Goal: Communication & Community: Share content

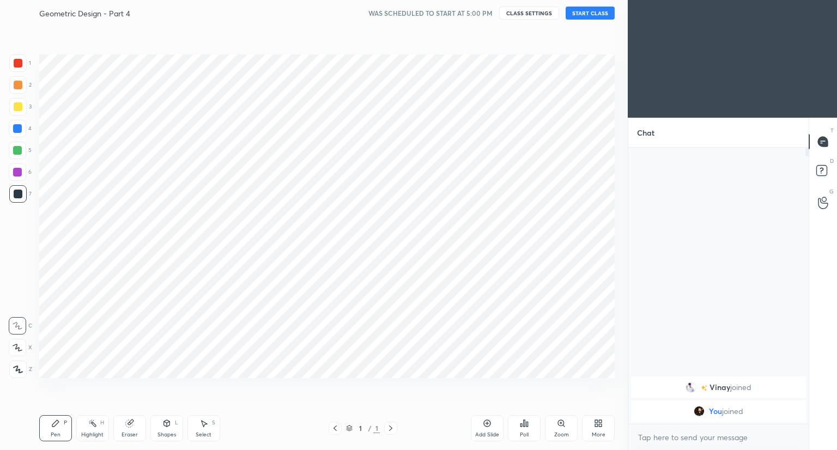
scroll to position [54099, 53896]
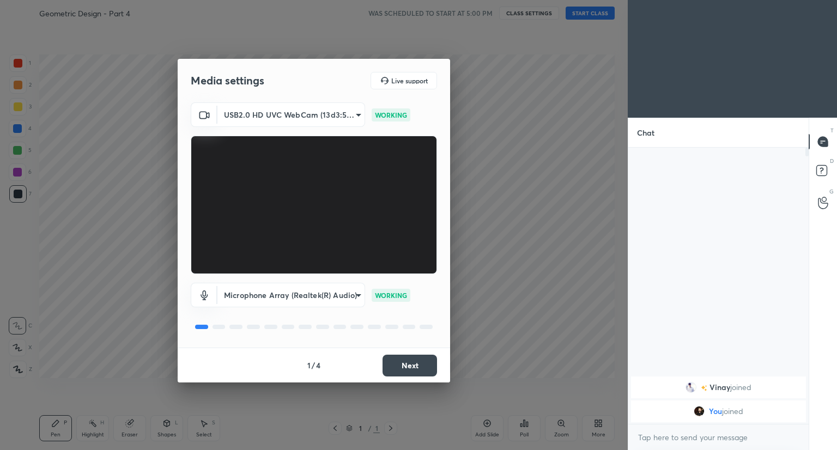
click at [398, 367] on button "Next" at bounding box center [409, 366] width 54 height 22
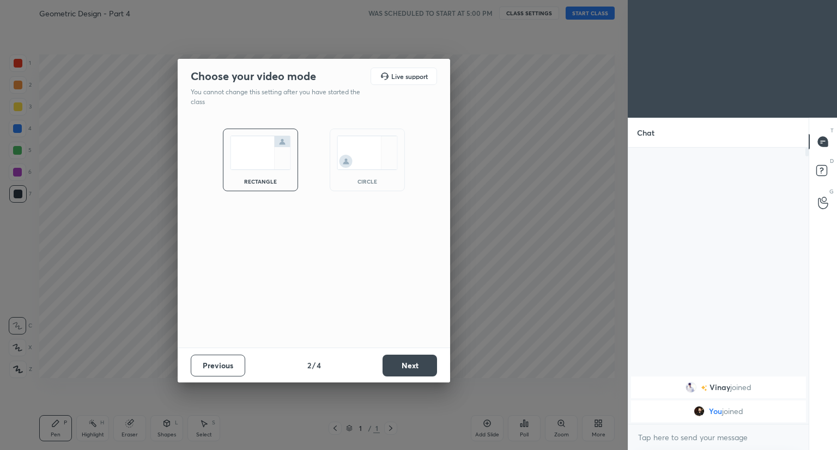
click at [398, 367] on button "Next" at bounding box center [409, 366] width 54 height 22
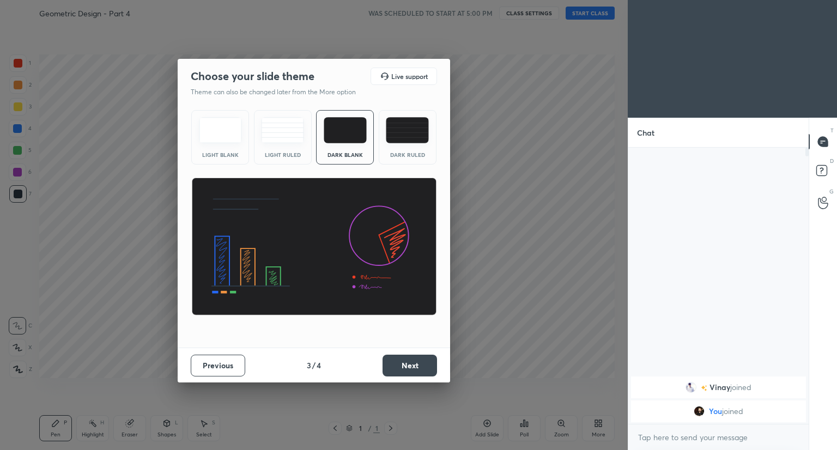
click at [398, 367] on button "Next" at bounding box center [409, 366] width 54 height 22
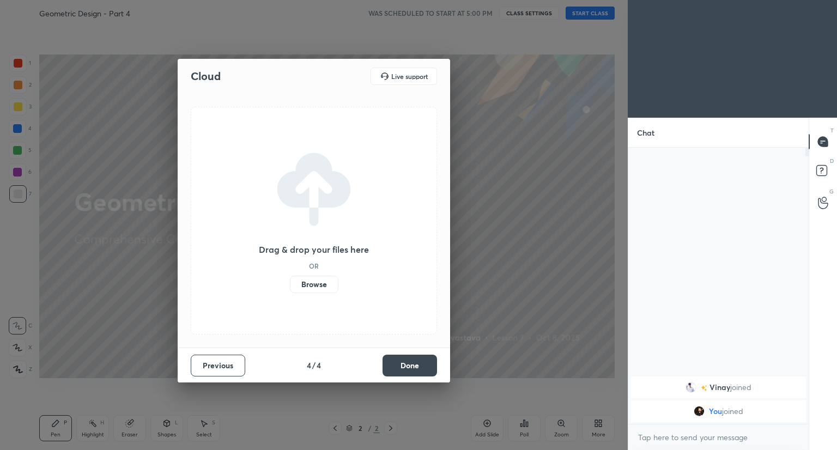
click at [410, 369] on button "Done" at bounding box center [409, 366] width 54 height 22
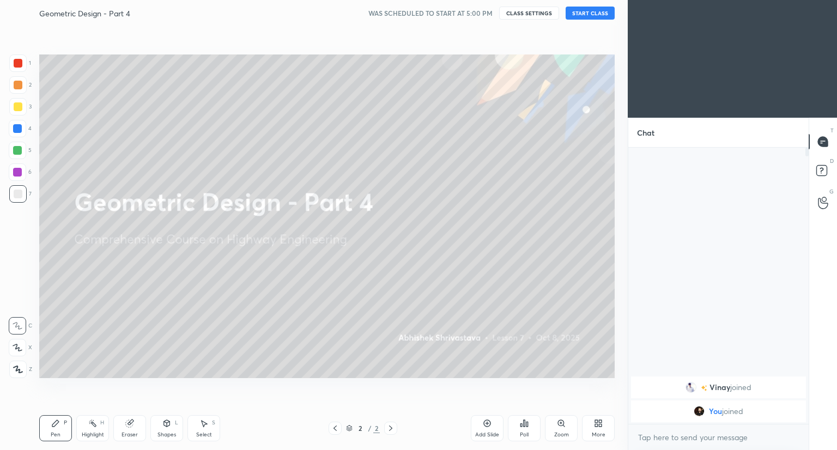
click at [591, 10] on button "START CLASS" at bounding box center [590, 13] width 49 height 13
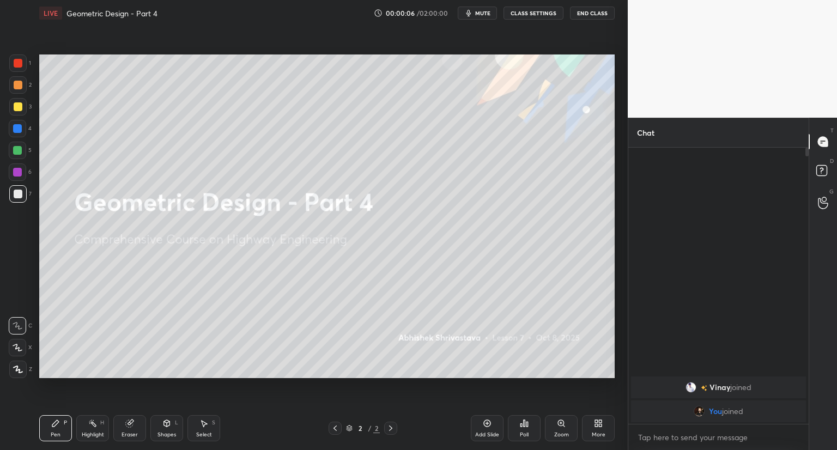
click at [598, 433] on div "More" at bounding box center [599, 434] width 14 height 5
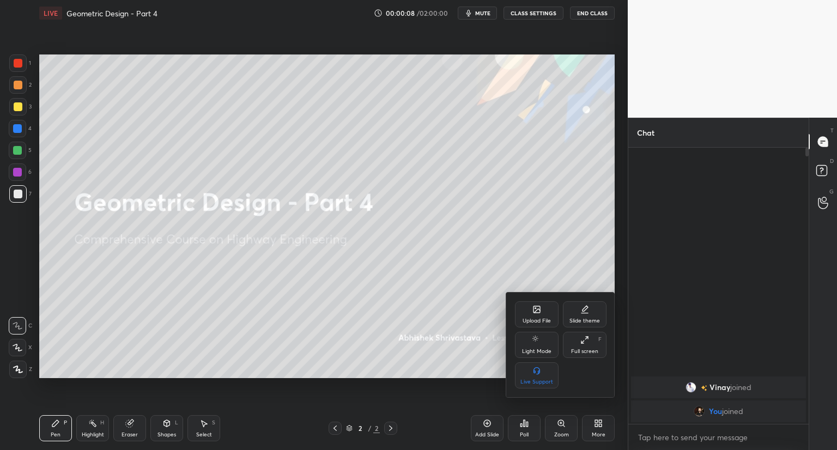
click at [528, 310] on div "Upload File" at bounding box center [537, 314] width 44 height 26
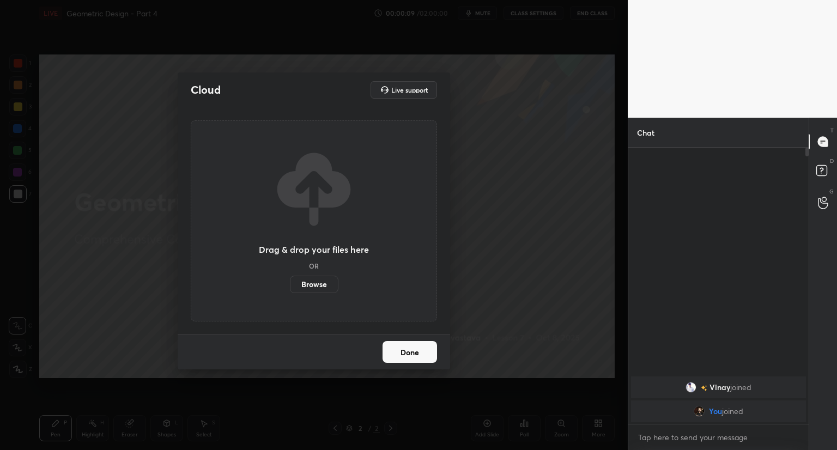
click at [331, 279] on label "Browse" at bounding box center [314, 284] width 48 height 17
click at [290, 279] on input "Browse" at bounding box center [290, 284] width 0 height 17
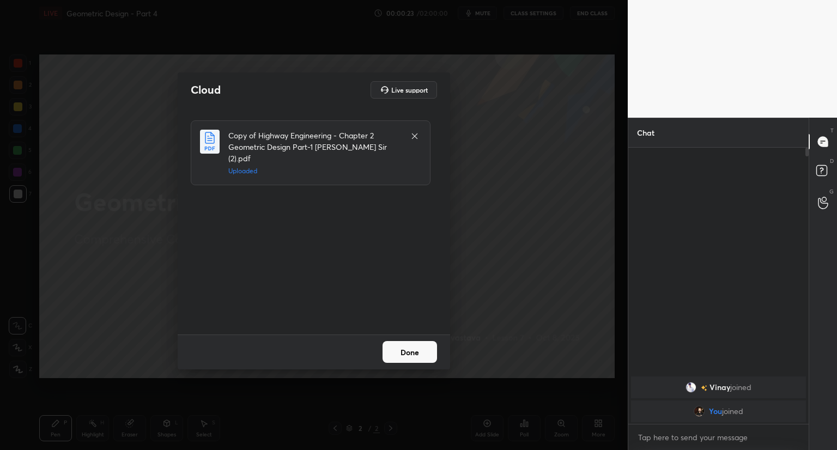
click at [409, 354] on button "Done" at bounding box center [409, 352] width 54 height 22
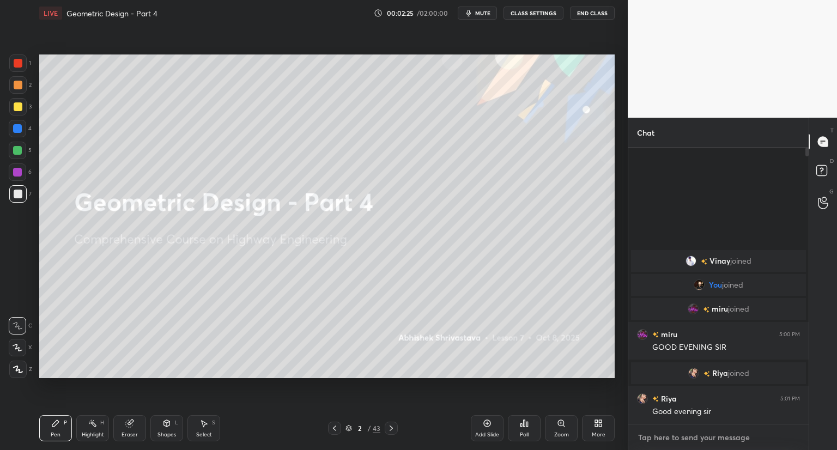
type textarea "x"
click at [650, 435] on textarea at bounding box center [718, 437] width 163 height 17
paste textarea "[URL][DOMAIN_NAME]"
type textarea "[URL][DOMAIN_NAME]"
type textarea "x"
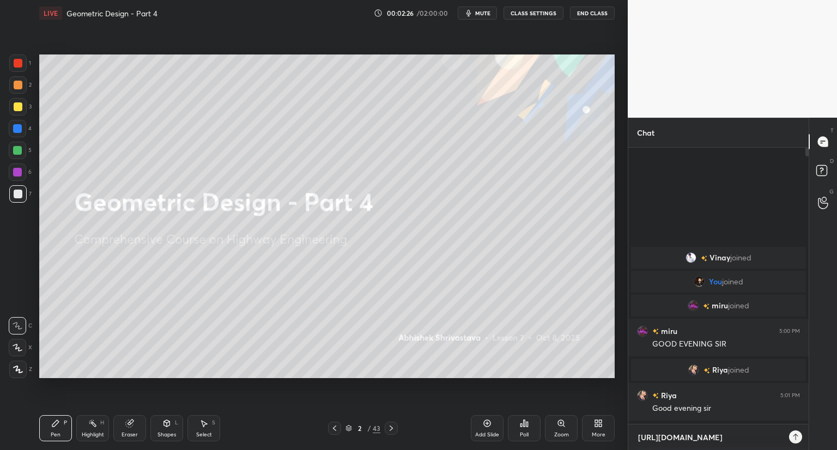
scroll to position [183, 177]
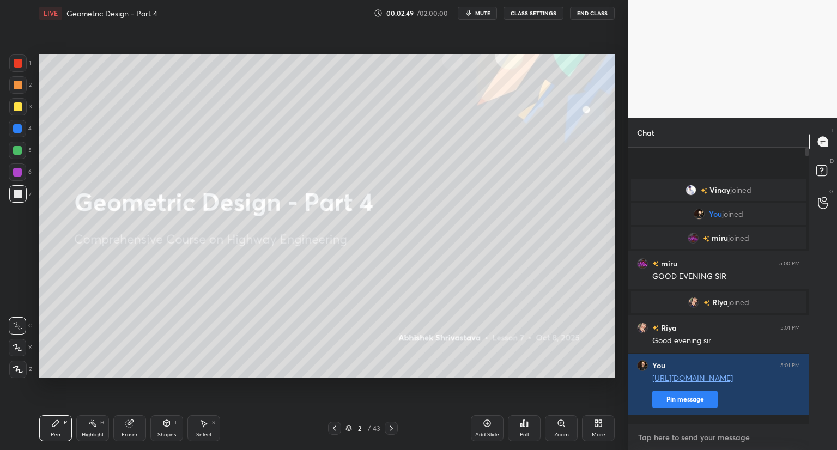
type textarea "x"
click at [695, 436] on textarea at bounding box center [718, 437] width 163 height 17
paste textarea "[URL][DOMAIN_NAME]"
type textarea "[URL][DOMAIN_NAME]"
type textarea "x"
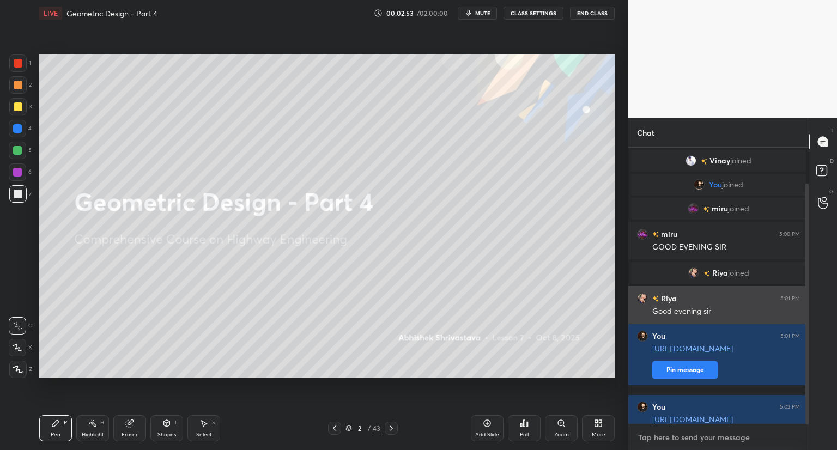
scroll to position [41, 0]
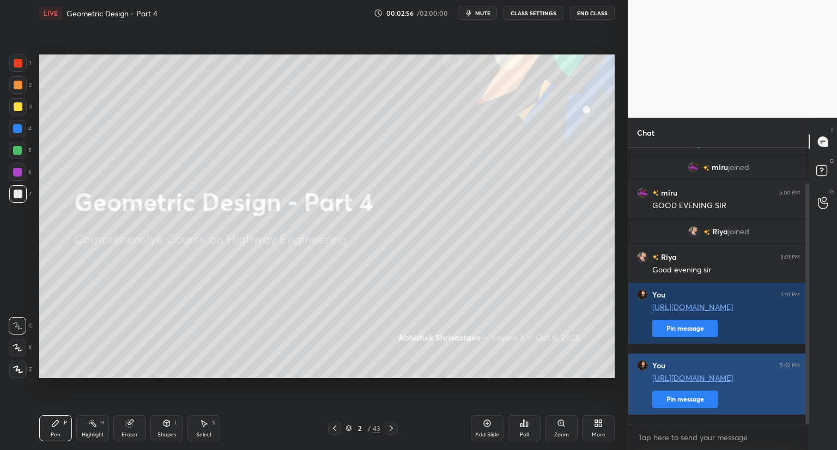
click at [683, 408] on button "Pin message" at bounding box center [684, 399] width 65 height 17
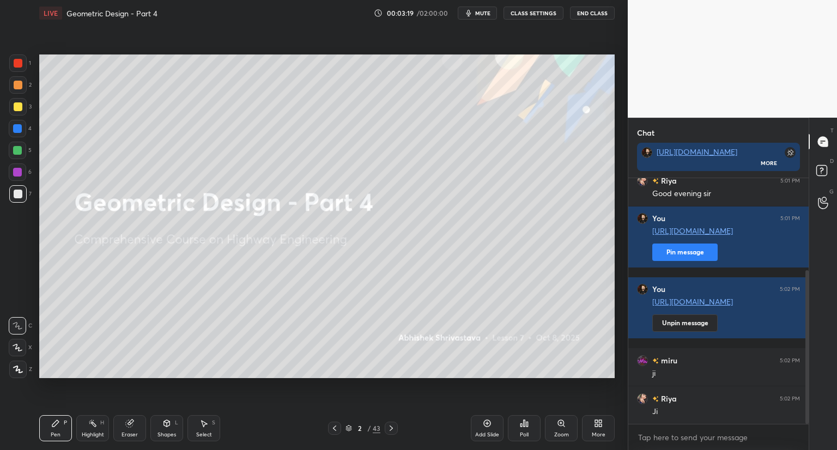
scroll to position [174, 0]
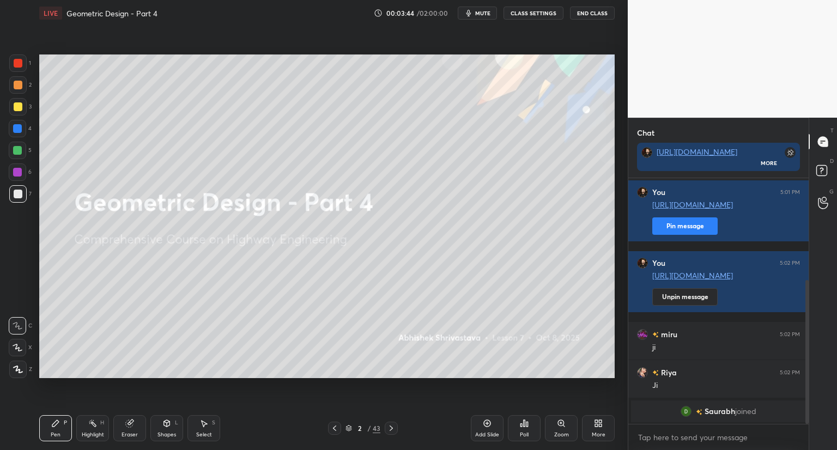
click at [348, 427] on icon at bounding box center [348, 428] width 7 height 7
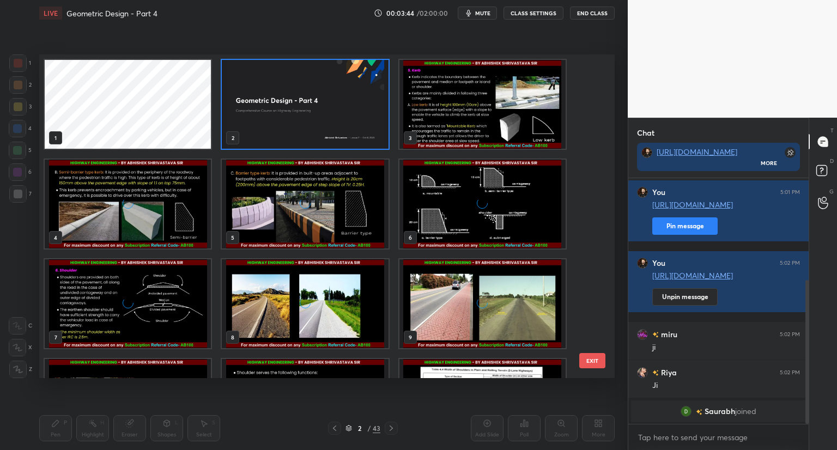
scroll to position [320, 570]
click at [449, 134] on img "grid" at bounding box center [482, 104] width 166 height 89
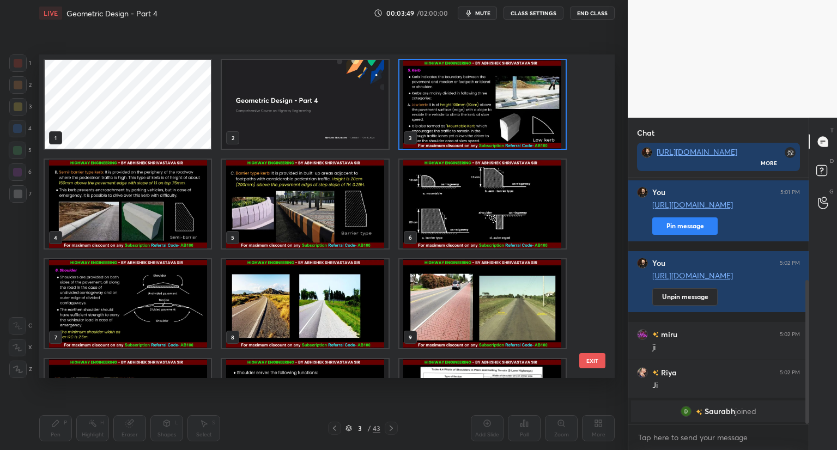
click at [451, 135] on img "grid" at bounding box center [482, 104] width 166 height 89
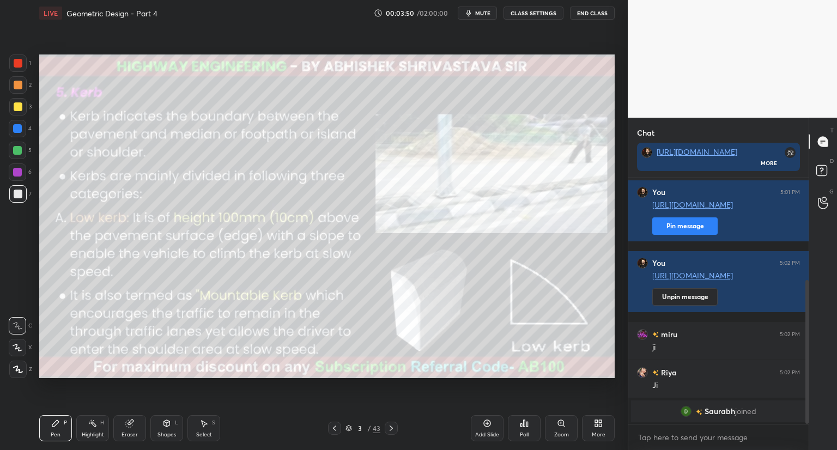
click at [453, 137] on img "grid" at bounding box center [482, 104] width 166 height 89
click at [170, 429] on div "Shapes L" at bounding box center [166, 428] width 33 height 26
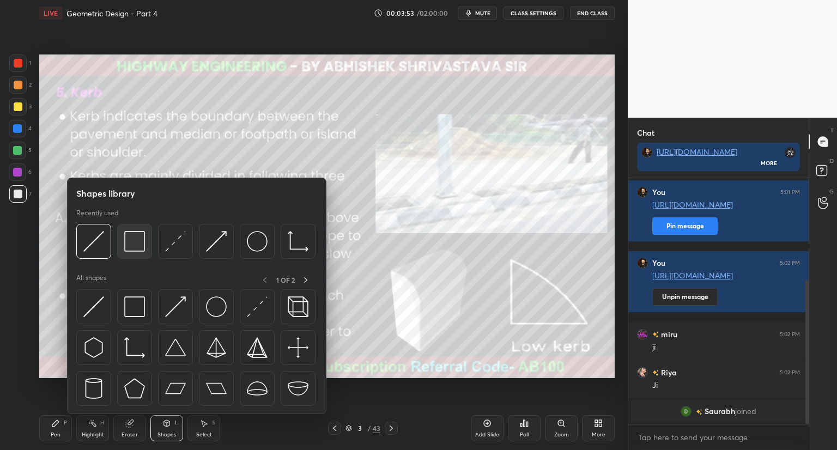
click at [130, 235] on img at bounding box center [134, 241] width 21 height 21
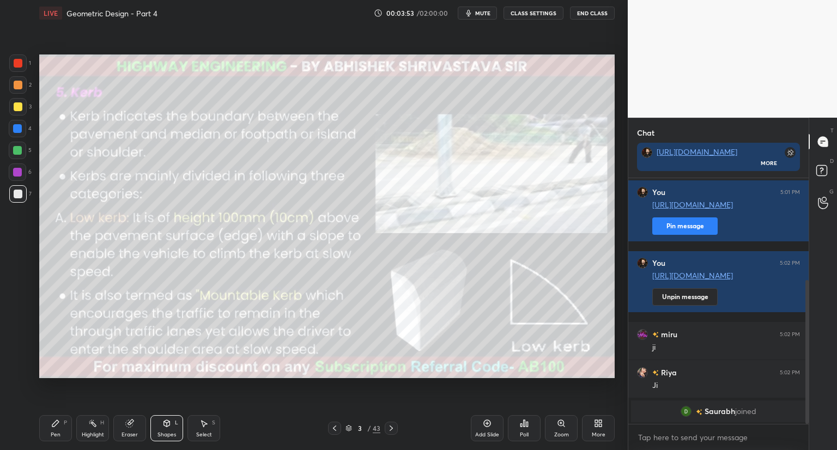
click at [16, 106] on div at bounding box center [18, 106] width 9 height 9
click at [54, 426] on icon at bounding box center [55, 423] width 7 height 7
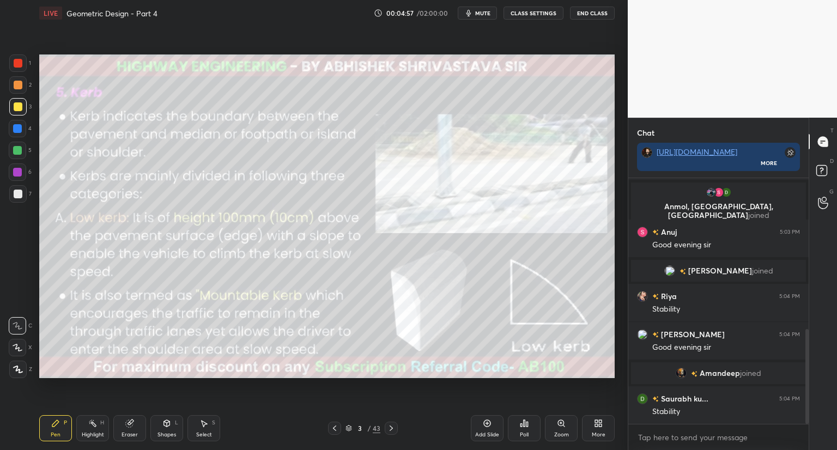
scroll to position [418, 0]
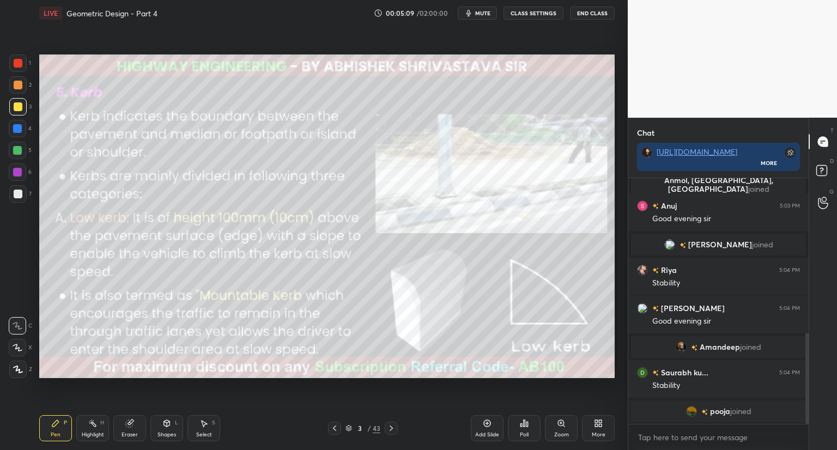
click at [348, 419] on div "Pen P Highlight H Eraser Shapes L Select S 3 / 43 Add Slide Poll Zoom More" at bounding box center [326, 428] width 575 height 44
click at [348, 428] on icon at bounding box center [348, 428] width 7 height 7
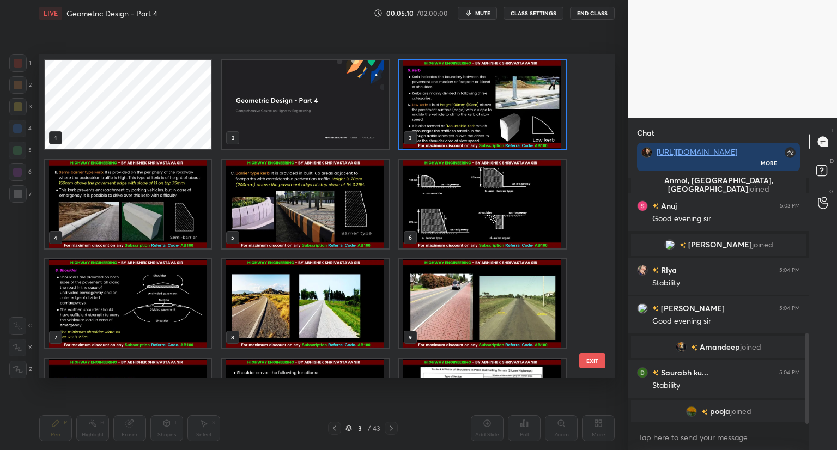
scroll to position [320, 570]
click at [477, 127] on img "grid" at bounding box center [482, 104] width 166 height 89
click at [477, 130] on img "grid" at bounding box center [482, 104] width 166 height 89
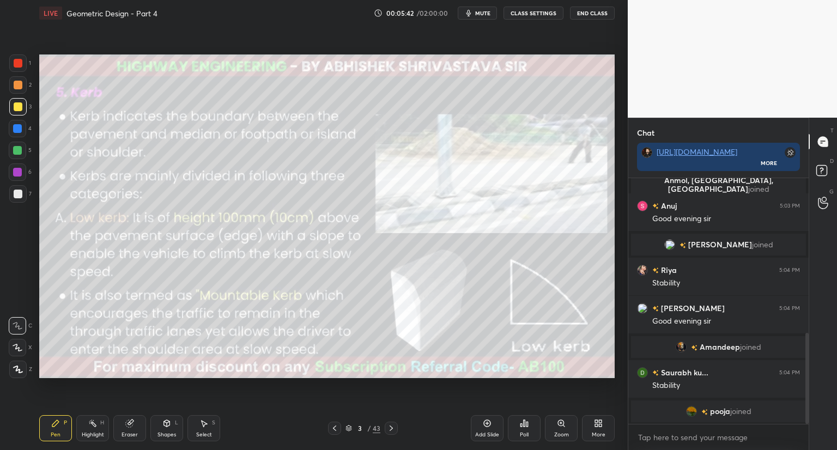
click at [479, 132] on img "grid" at bounding box center [482, 104] width 166 height 89
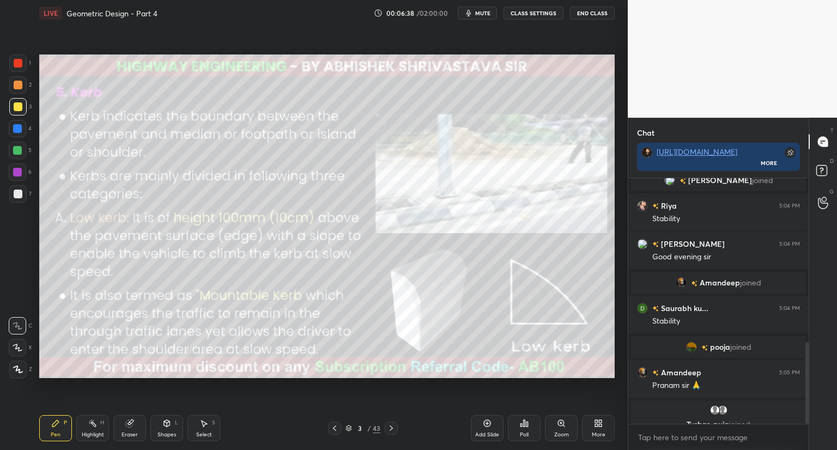
scroll to position [496, 0]
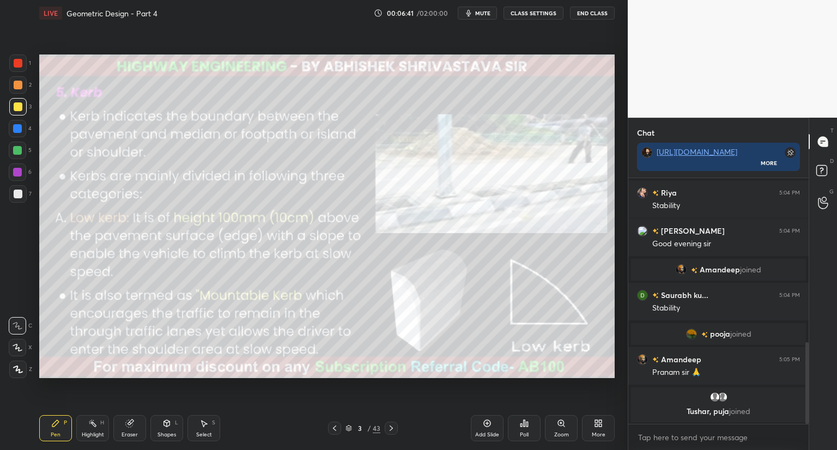
click at [96, 428] on div "Highlight H" at bounding box center [92, 428] width 33 height 26
click at [130, 426] on icon at bounding box center [129, 423] width 7 height 7
click at [19, 372] on span "Erase all" at bounding box center [17, 370] width 16 height 8
click at [53, 426] on icon at bounding box center [55, 423] width 7 height 7
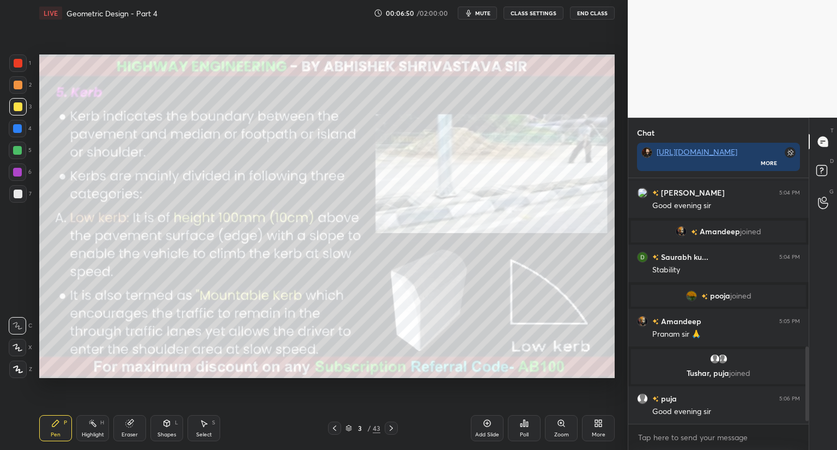
scroll to position [572, 0]
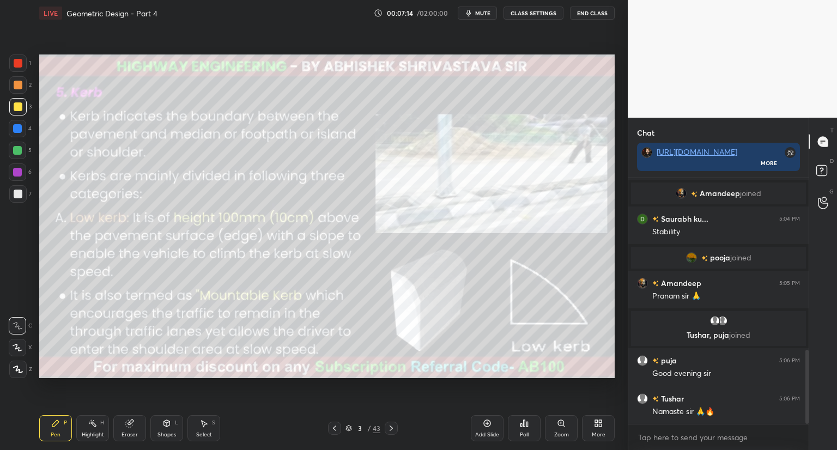
click at [168, 430] on div "Shapes L" at bounding box center [166, 428] width 33 height 26
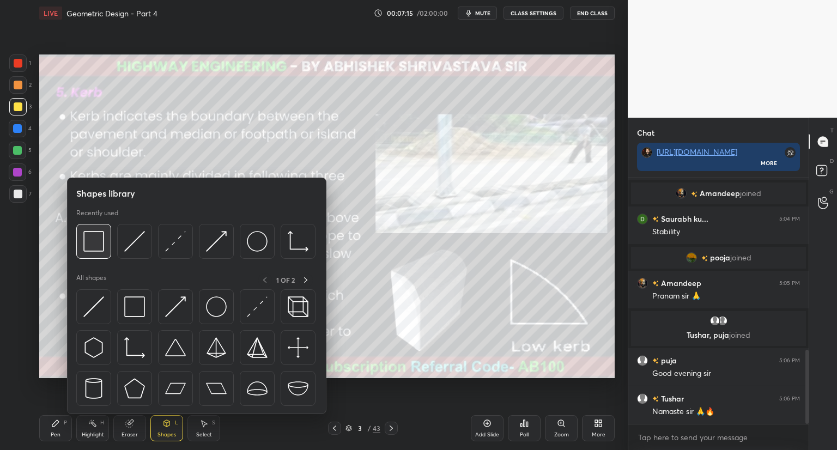
click at [102, 255] on div at bounding box center [93, 241] width 35 height 35
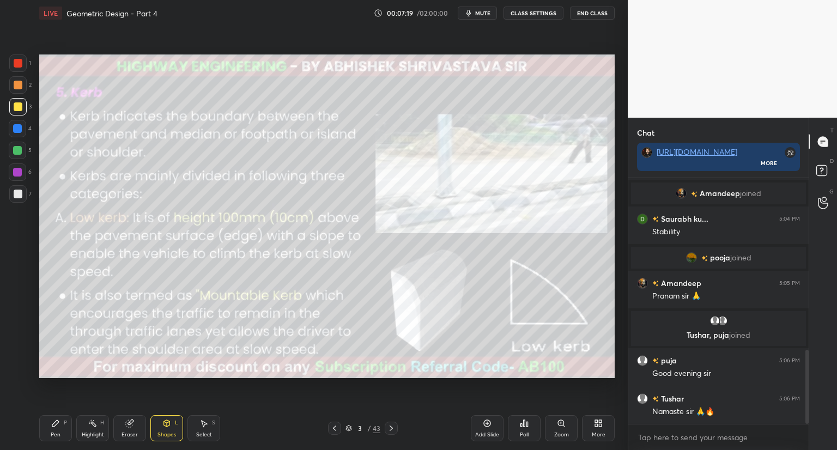
click at [58, 429] on div "Pen P" at bounding box center [55, 428] width 33 height 26
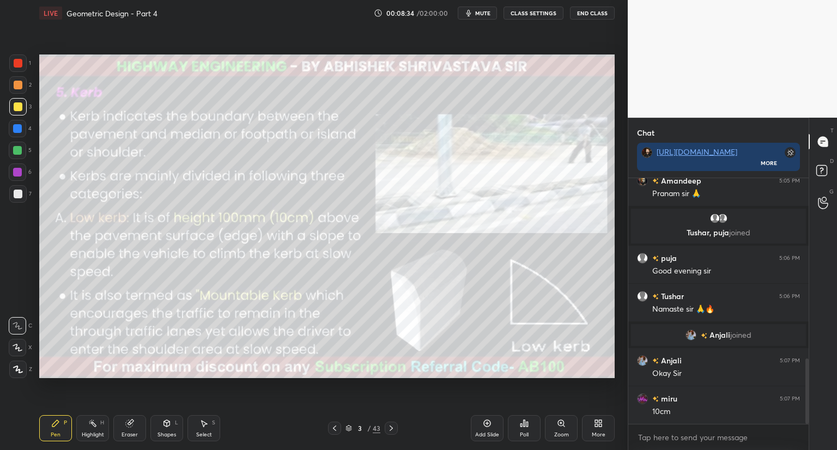
scroll to position [3, 3]
click at [20, 62] on div at bounding box center [18, 63] width 9 height 9
drag, startPoint x: 17, startPoint y: 345, endPoint x: 37, endPoint y: 341, distance: 20.1
click at [20, 344] on icon at bounding box center [18, 348] width 10 height 8
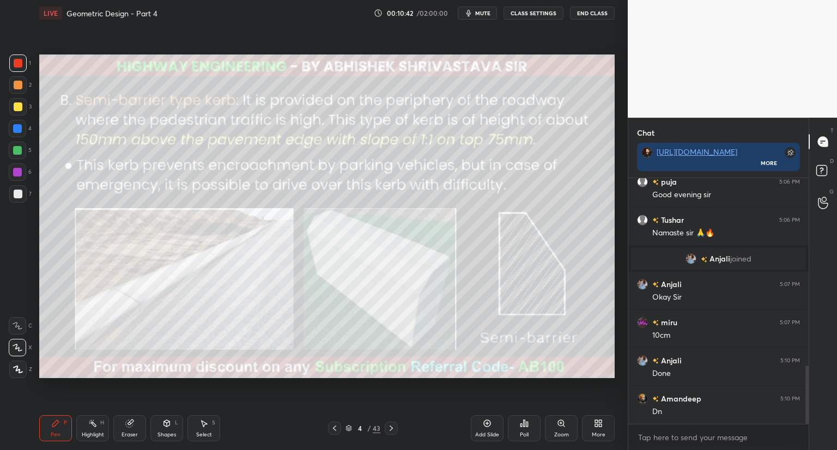
scroll to position [793, 0]
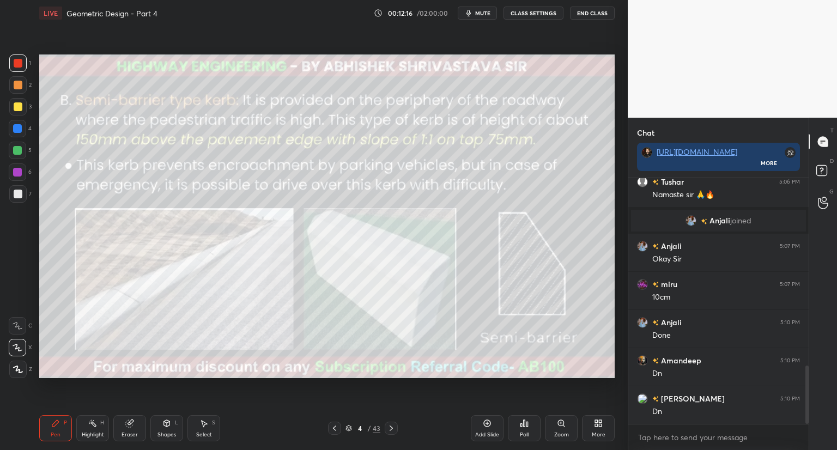
drag, startPoint x: 167, startPoint y: 430, endPoint x: 174, endPoint y: 415, distance: 16.8
click at [168, 430] on div "Shapes L" at bounding box center [166, 428] width 33 height 26
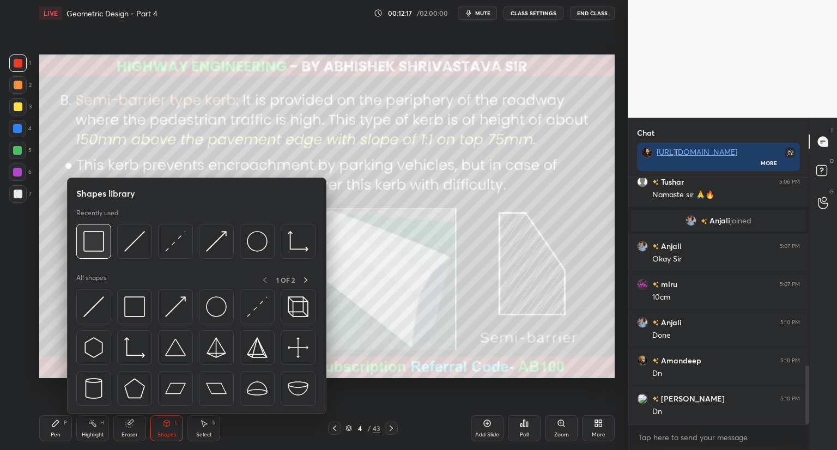
click at [100, 246] on img at bounding box center [93, 241] width 21 height 21
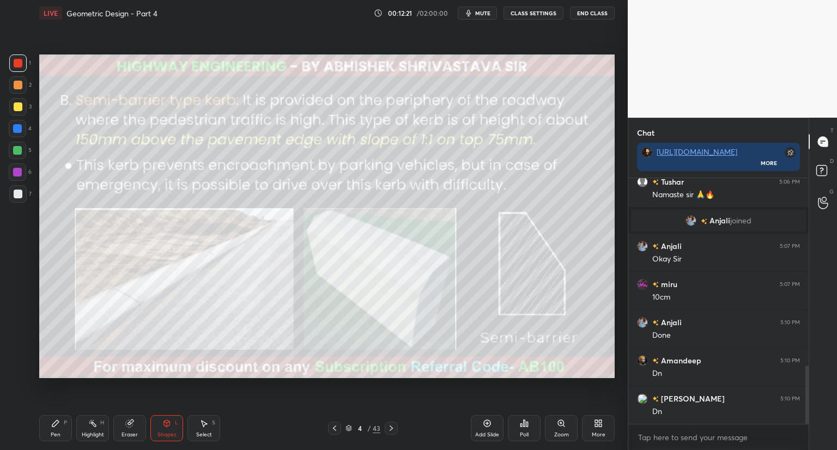
drag, startPoint x: 62, startPoint y: 427, endPoint x: 64, endPoint y: 414, distance: 13.2
click at [62, 426] on div "Pen P" at bounding box center [55, 428] width 33 height 26
drag, startPoint x: 51, startPoint y: 432, endPoint x: 119, endPoint y: 393, distance: 78.1
click at [56, 429] on div "Pen P" at bounding box center [55, 428] width 33 height 26
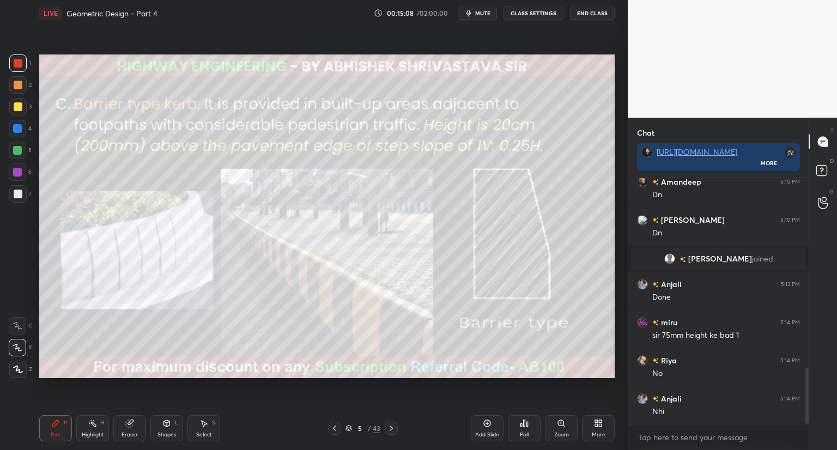
scroll to position [872, 0]
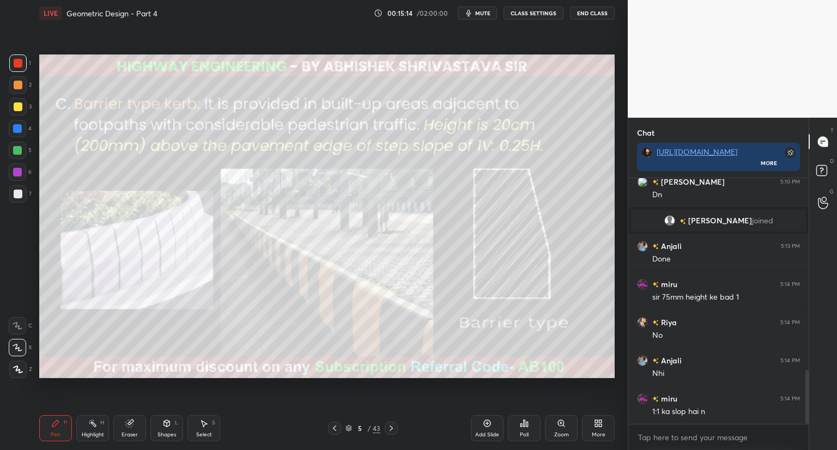
click at [332, 428] on icon at bounding box center [334, 428] width 9 height 9
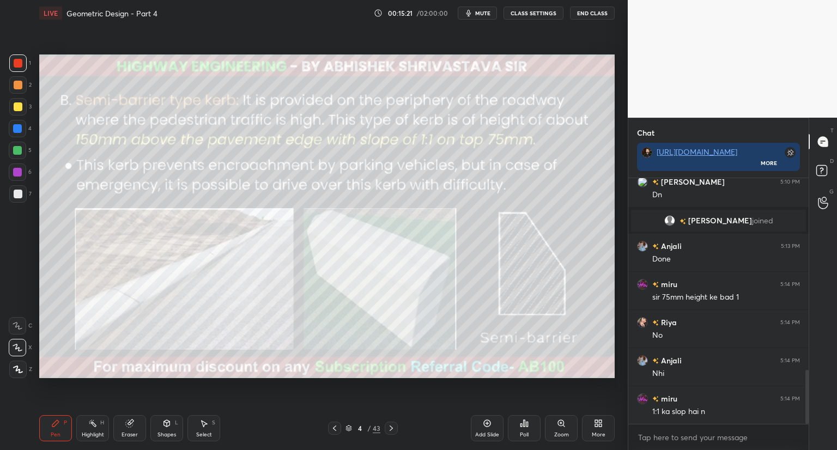
click at [393, 429] on icon at bounding box center [391, 428] width 9 height 9
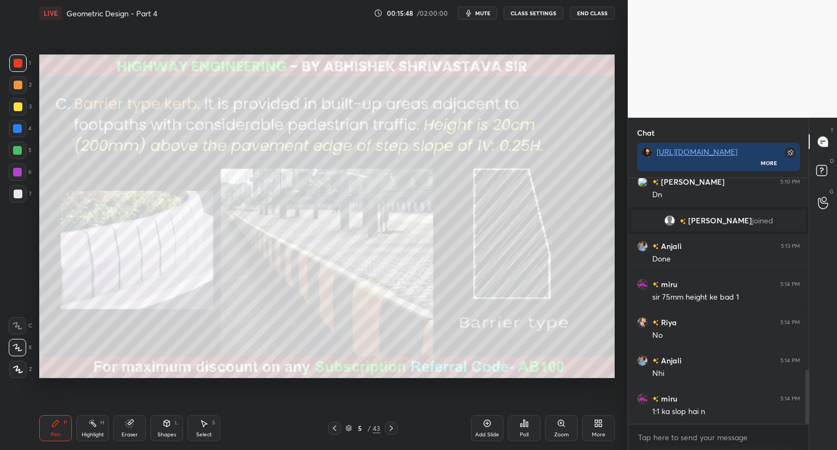
drag, startPoint x: 481, startPoint y: 11, endPoint x: 483, endPoint y: 18, distance: 6.7
click at [481, 13] on span "mute" at bounding box center [482, 13] width 15 height 8
click at [485, 13] on span "unmute" at bounding box center [481, 13] width 23 height 8
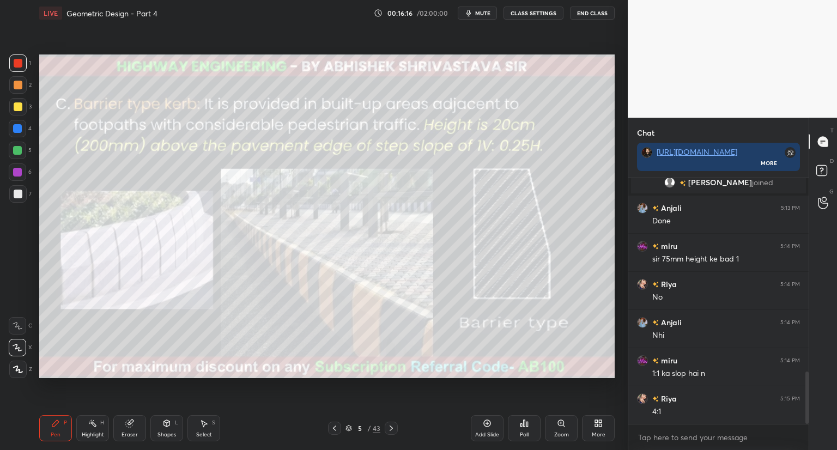
drag, startPoint x: 131, startPoint y: 430, endPoint x: 201, endPoint y: 385, distance: 83.3
click at [134, 429] on div "Eraser" at bounding box center [129, 428] width 33 height 26
drag, startPoint x: 54, startPoint y: 428, endPoint x: 115, endPoint y: 381, distance: 76.9
click at [57, 427] on div "Pen P" at bounding box center [55, 428] width 33 height 26
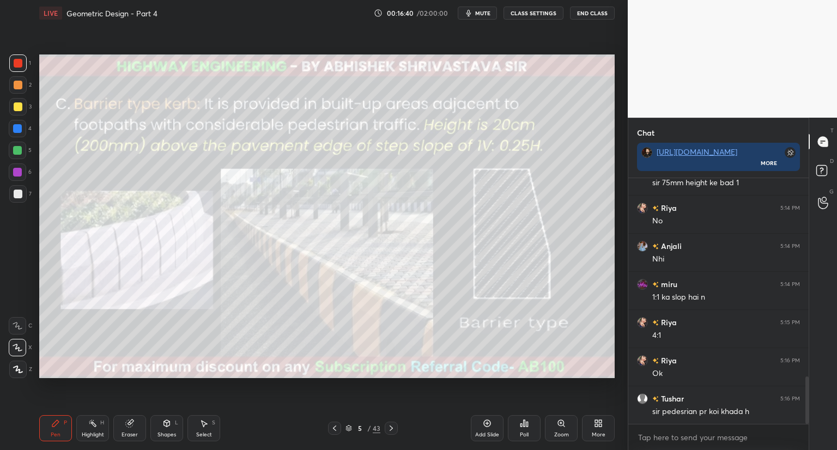
scroll to position [1024, 0]
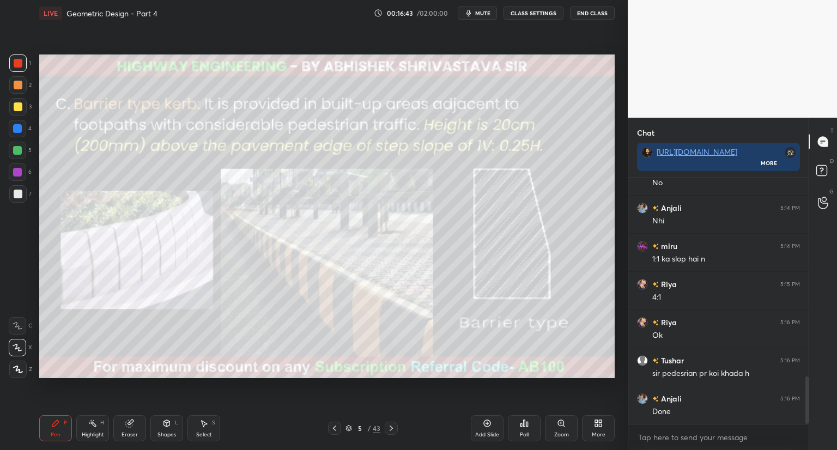
click at [347, 429] on icon at bounding box center [348, 428] width 7 height 7
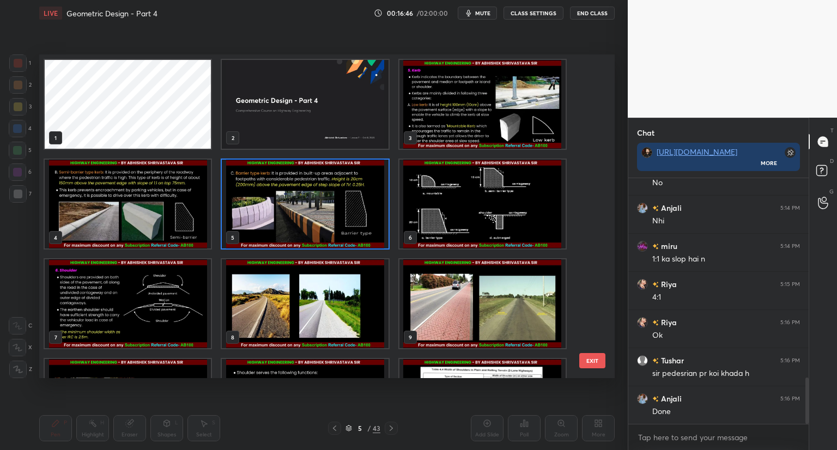
scroll to position [1062, 0]
click at [434, 232] on img "grid" at bounding box center [482, 204] width 166 height 89
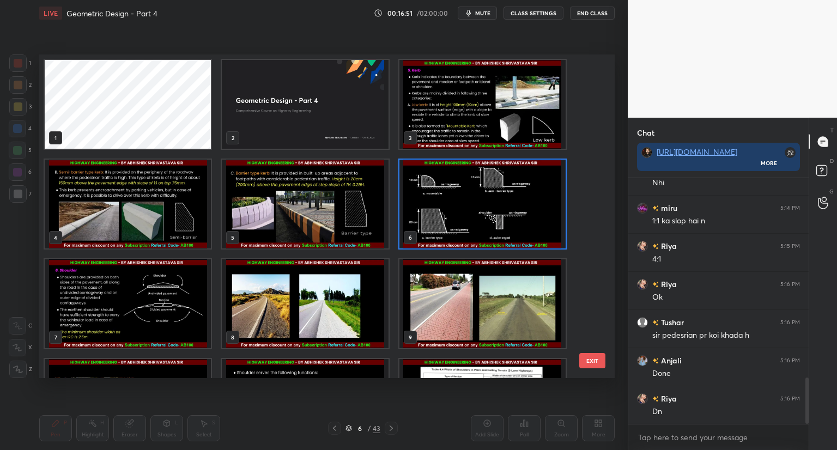
click at [436, 233] on img "grid" at bounding box center [482, 204] width 166 height 89
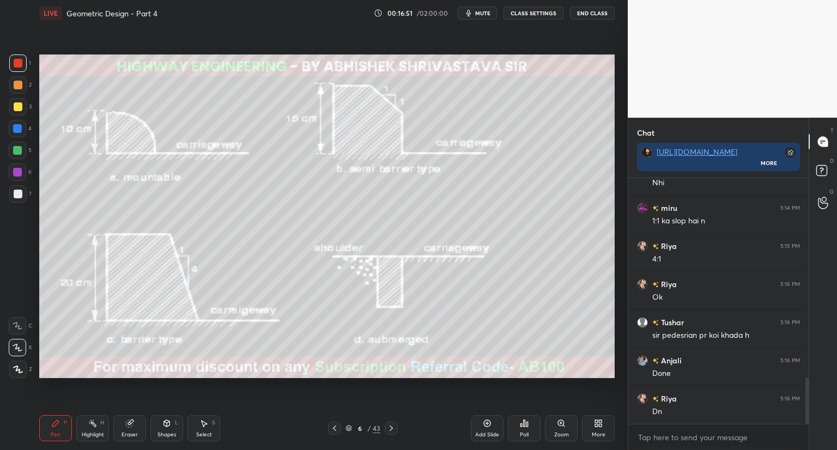
click at [436, 234] on img "grid" at bounding box center [482, 204] width 166 height 89
click at [349, 430] on icon at bounding box center [348, 428] width 7 height 7
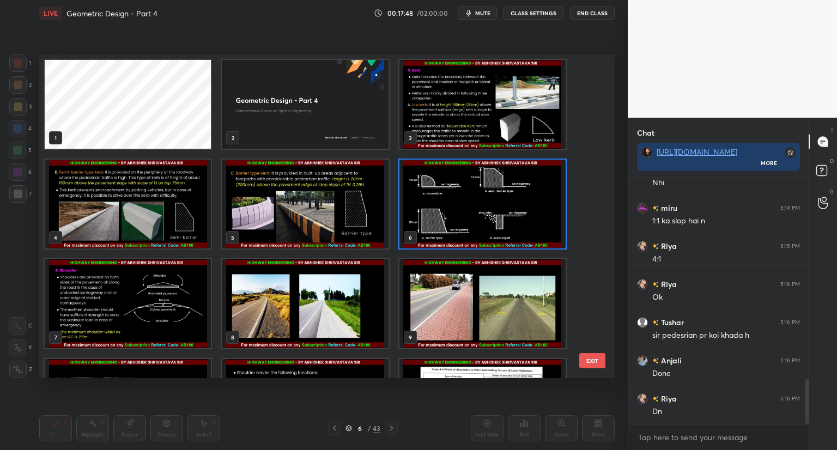
scroll to position [1100, 0]
click at [166, 335] on img "grid" at bounding box center [128, 303] width 166 height 89
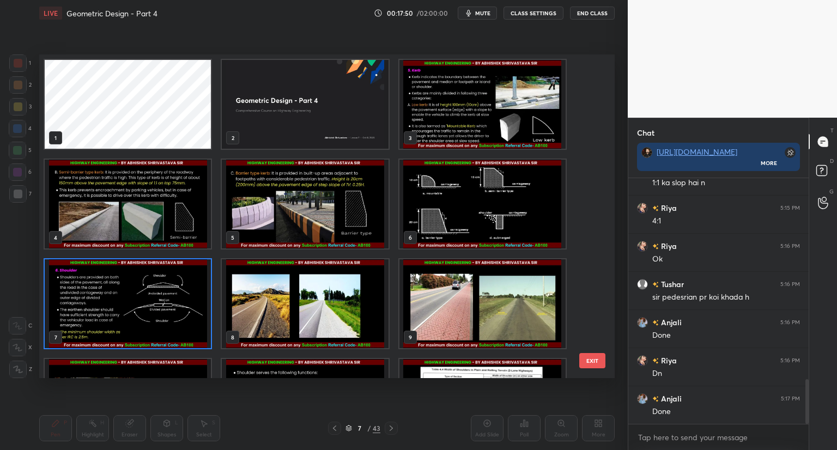
click at [167, 335] on img "grid" at bounding box center [128, 303] width 166 height 89
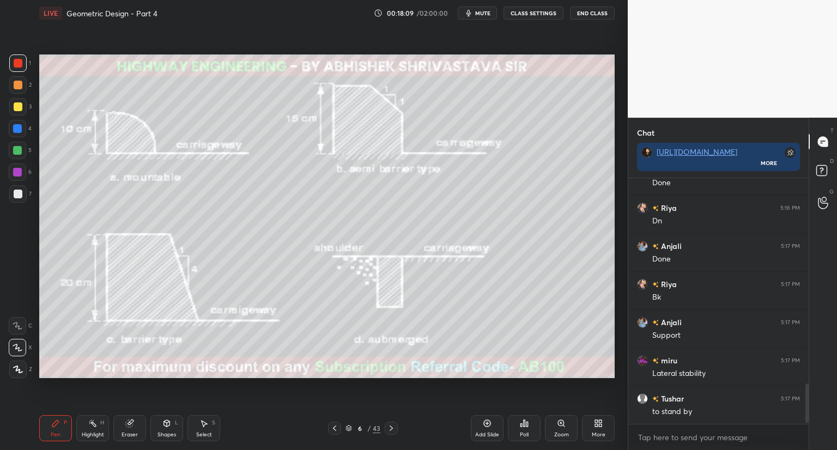
scroll to position [1291, 0]
drag, startPoint x: 19, startPoint y: 188, endPoint x: 29, endPoint y: 190, distance: 9.9
click at [20, 189] on div at bounding box center [17, 193] width 17 height 17
click at [394, 426] on icon at bounding box center [391, 428] width 9 height 9
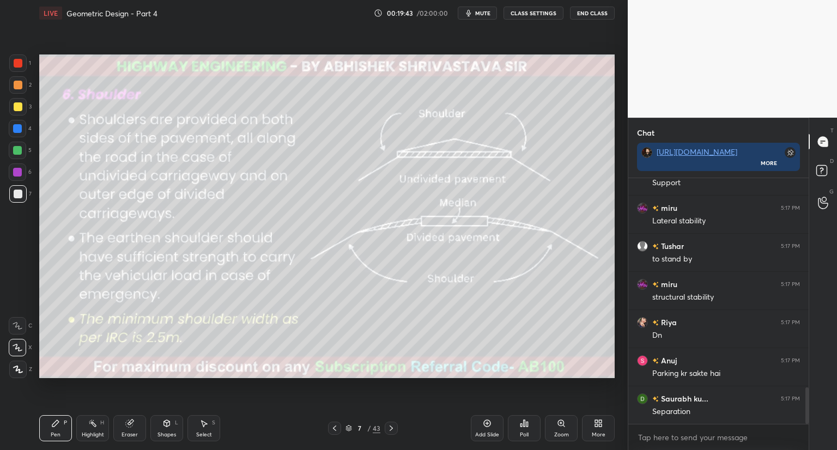
click at [20, 106] on div at bounding box center [18, 106] width 9 height 9
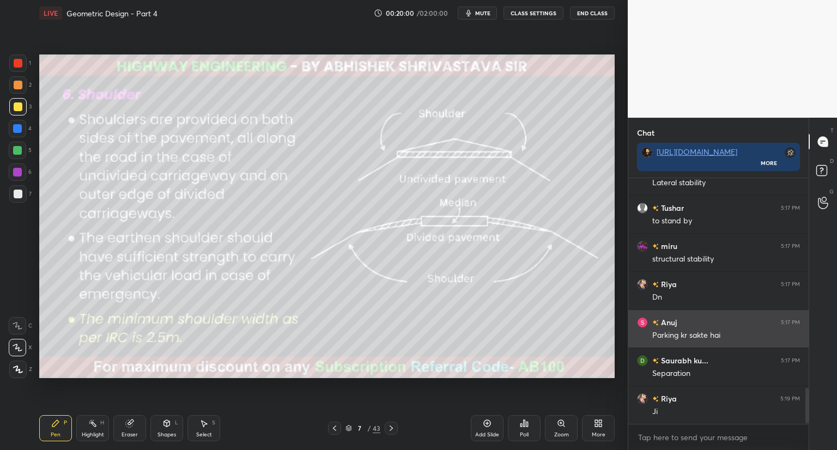
scroll to position [1482, 0]
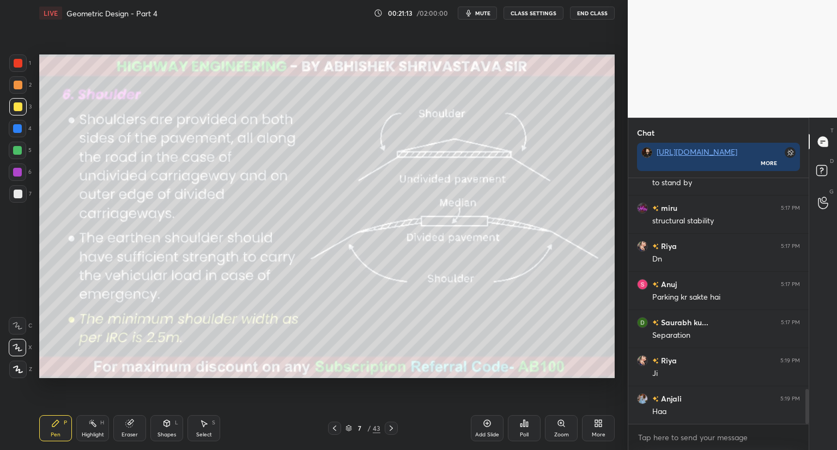
click at [127, 429] on div "Eraser" at bounding box center [129, 428] width 33 height 26
click at [16, 368] on span "Erase all" at bounding box center [17, 370] width 16 height 8
click at [350, 428] on icon at bounding box center [348, 426] width 5 height 3
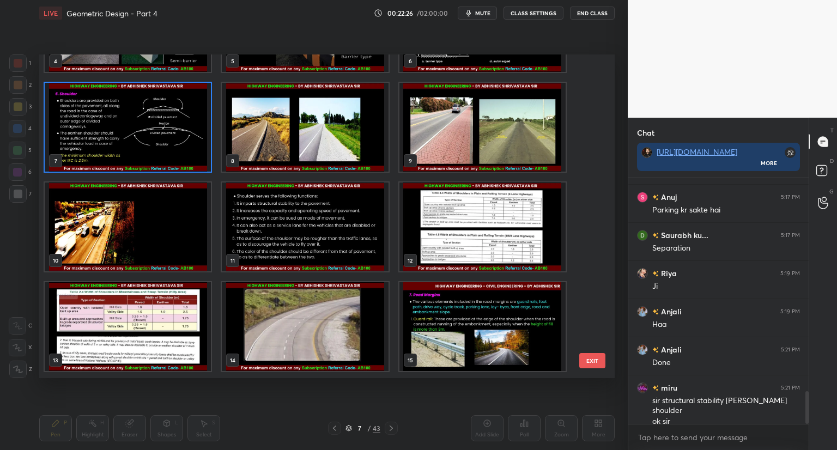
scroll to position [1607, 0]
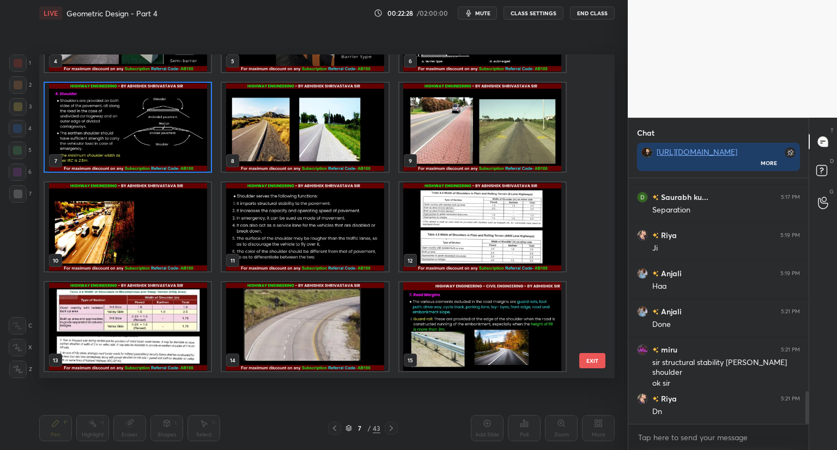
click at [301, 130] on img "grid" at bounding box center [305, 127] width 166 height 89
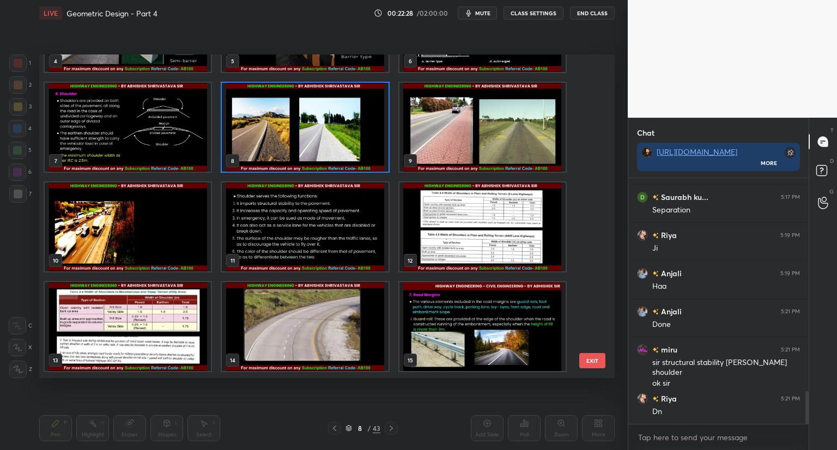
click at [302, 133] on img "grid" at bounding box center [305, 127] width 166 height 89
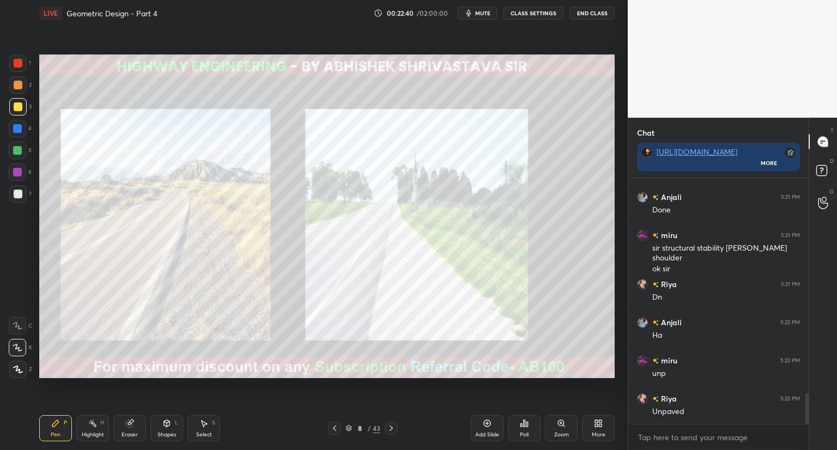
scroll to position [1798, 0]
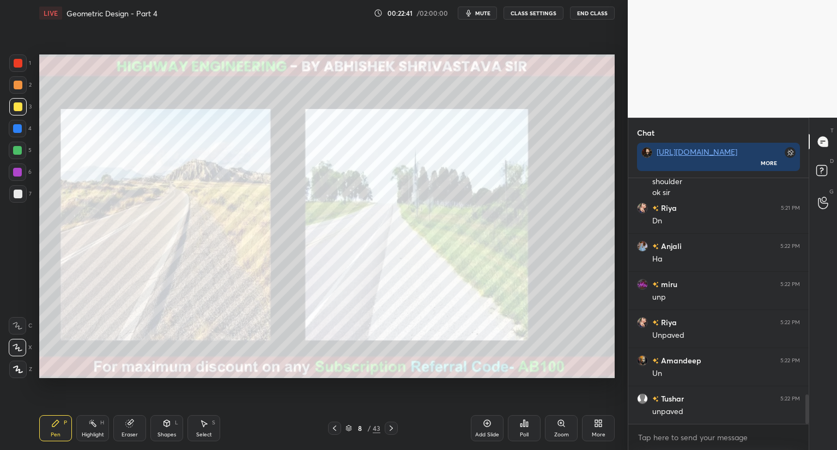
click at [14, 63] on div at bounding box center [18, 63] width 9 height 9
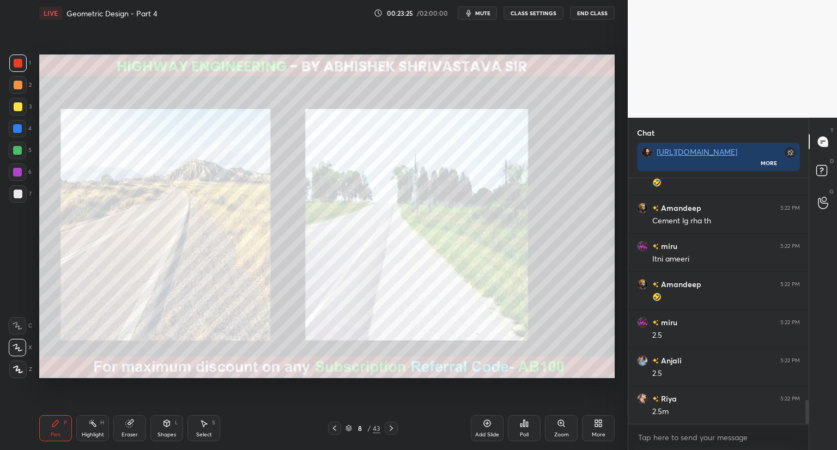
scroll to position [2255, 0]
click at [395, 427] on icon at bounding box center [391, 428] width 9 height 9
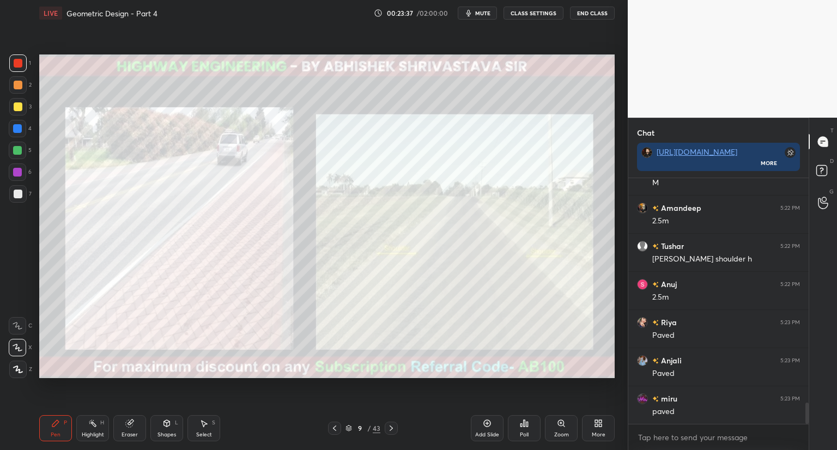
scroll to position [2571, 0]
click at [392, 428] on icon at bounding box center [391, 428] width 9 height 9
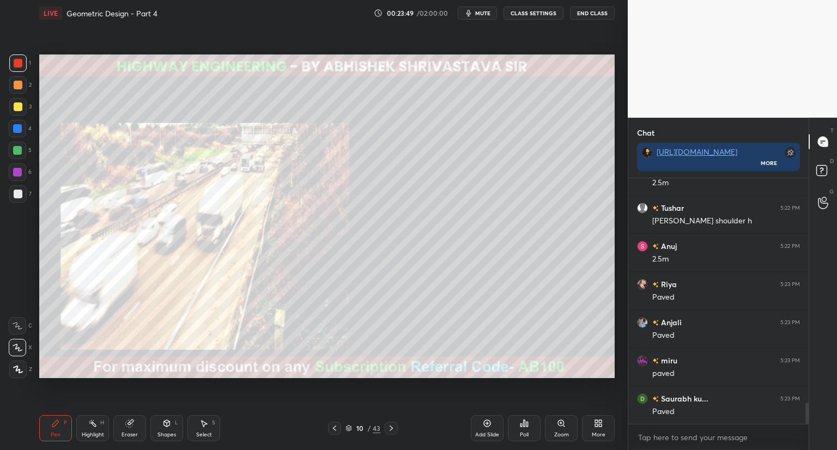
click at [20, 111] on div at bounding box center [17, 106] width 17 height 17
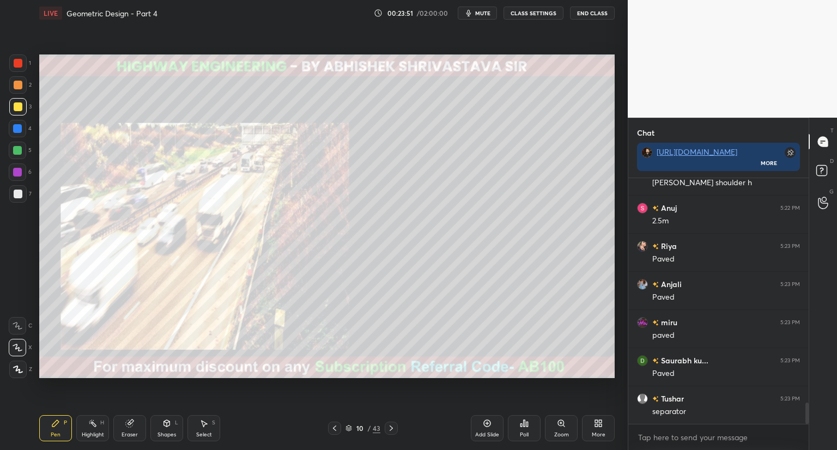
scroll to position [2648, 0]
drag, startPoint x: 20, startPoint y: 194, endPoint x: 28, endPoint y: 193, distance: 8.2
click at [22, 193] on div at bounding box center [17, 193] width 17 height 17
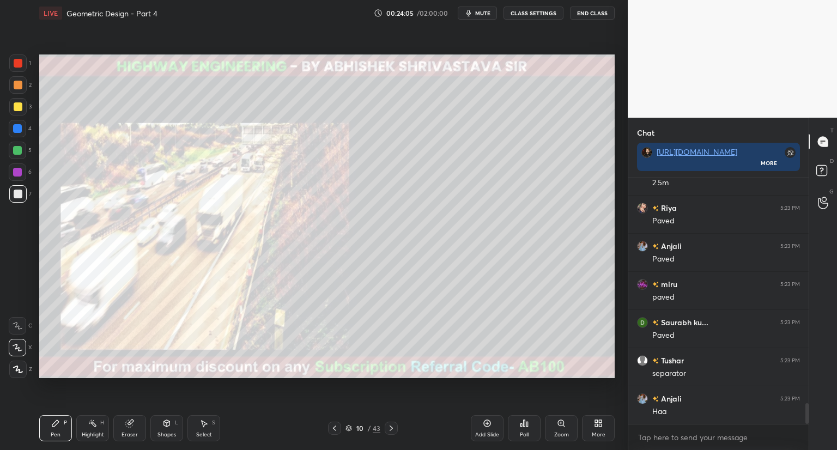
click at [391, 430] on icon at bounding box center [391, 428] width 9 height 9
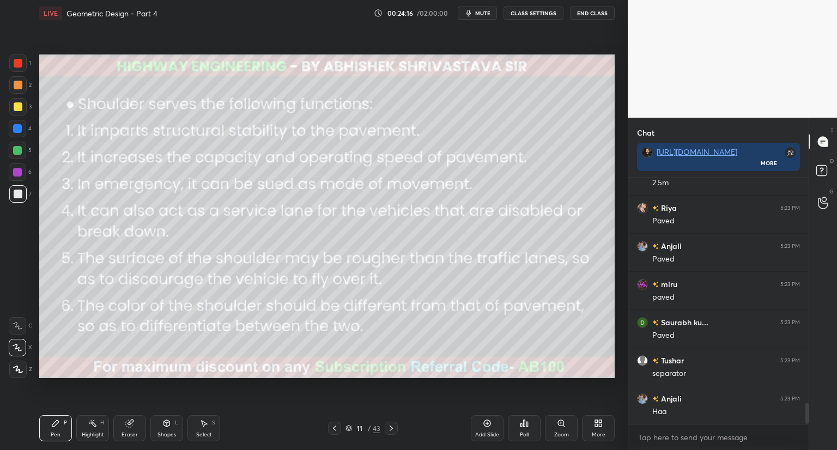
drag, startPoint x: 13, startPoint y: 105, endPoint x: 37, endPoint y: 118, distance: 26.8
click at [16, 105] on div at bounding box center [18, 106] width 9 height 9
click at [127, 428] on icon at bounding box center [129, 423] width 9 height 9
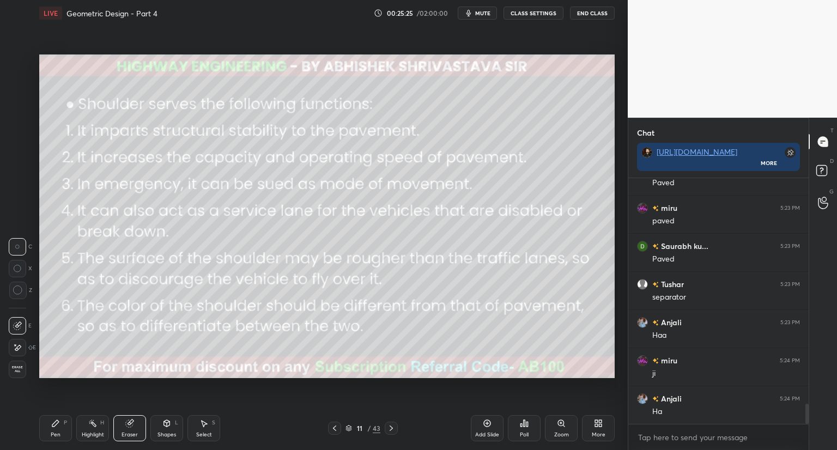
click at [16, 372] on span "Erase all" at bounding box center [17, 370] width 16 height 8
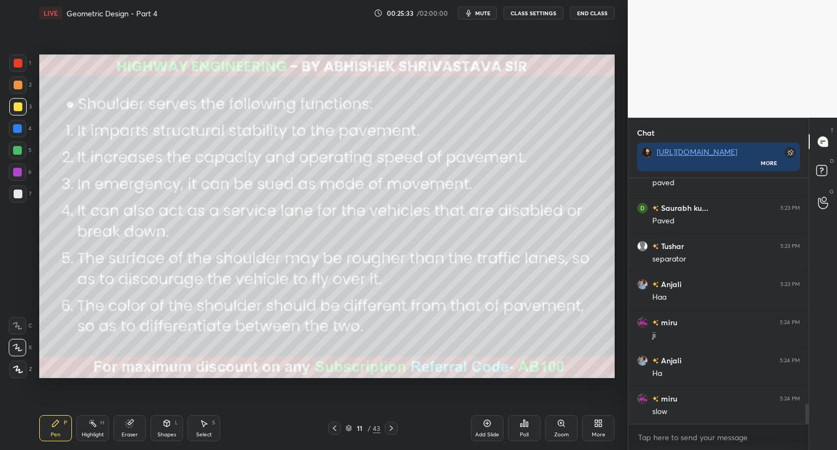
scroll to position [2800, 0]
click at [129, 430] on div "Eraser" at bounding box center [129, 428] width 33 height 26
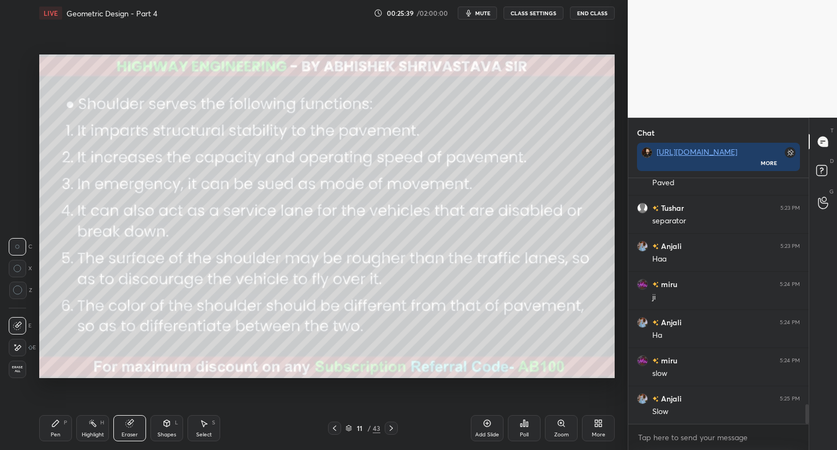
scroll to position [2811, 0]
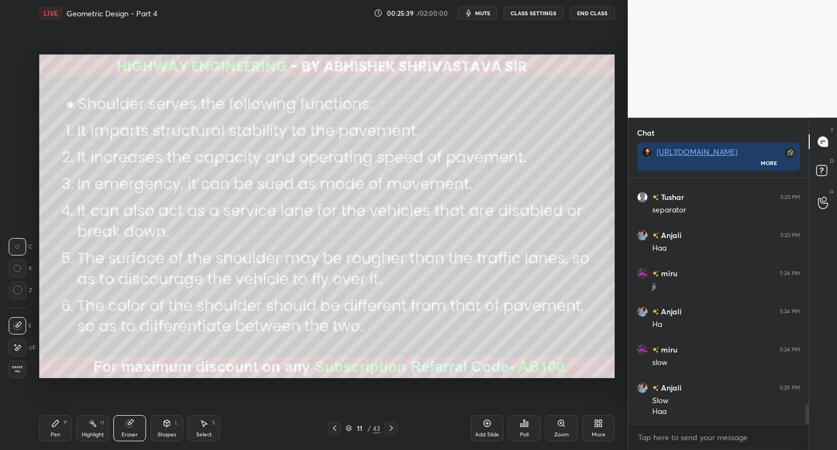
click at [63, 431] on div "Pen P" at bounding box center [55, 428] width 33 height 26
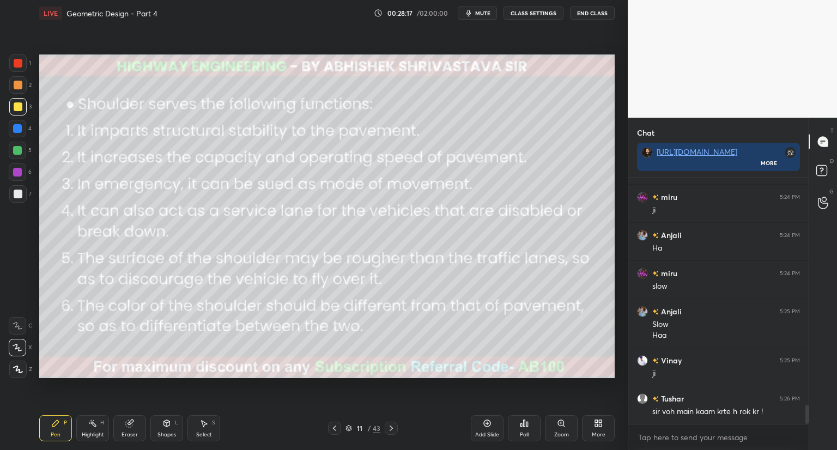
scroll to position [2926, 0]
click at [349, 428] on icon at bounding box center [348, 428] width 7 height 7
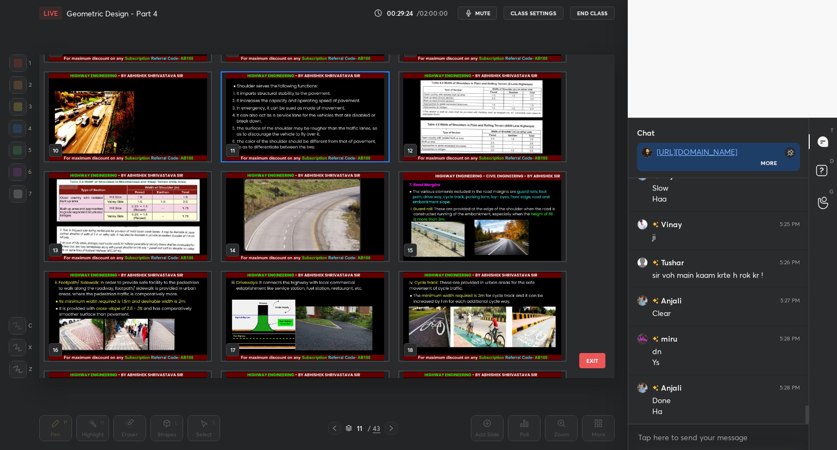
scroll to position [3062, 0]
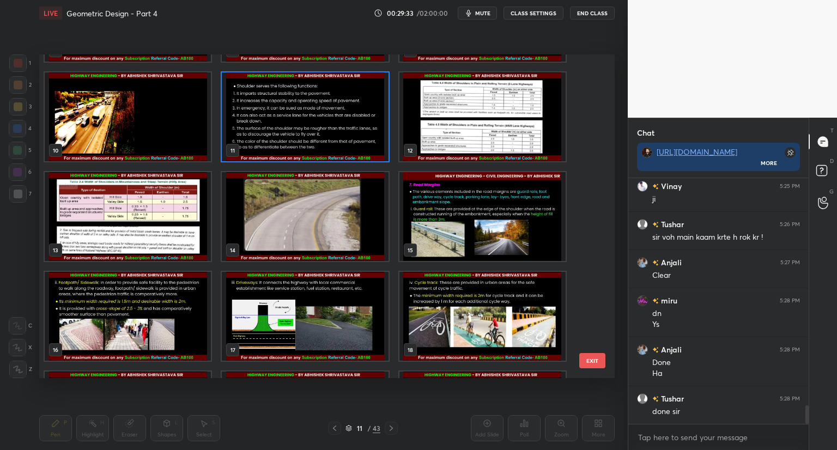
click at [518, 135] on img "grid" at bounding box center [482, 116] width 166 height 89
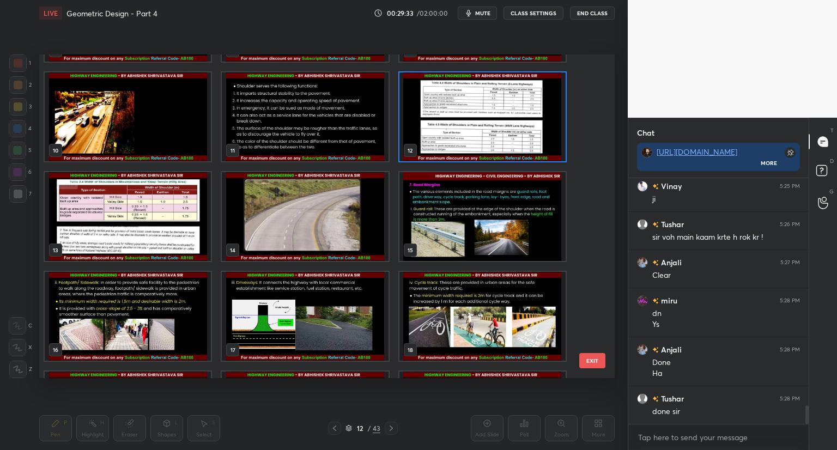
click at [521, 134] on img "grid" at bounding box center [482, 116] width 166 height 89
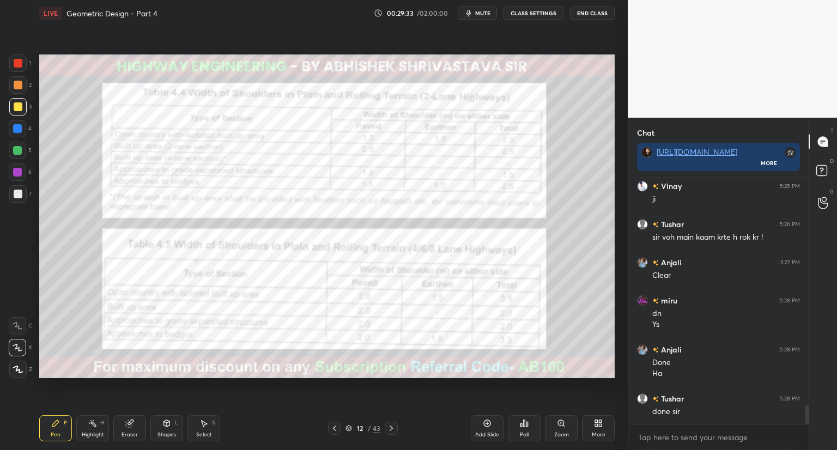
click at [521, 134] on img "grid" at bounding box center [482, 116] width 166 height 89
click at [14, 64] on div at bounding box center [18, 63] width 9 height 9
click at [165, 429] on div "Shapes L" at bounding box center [166, 428] width 33 height 26
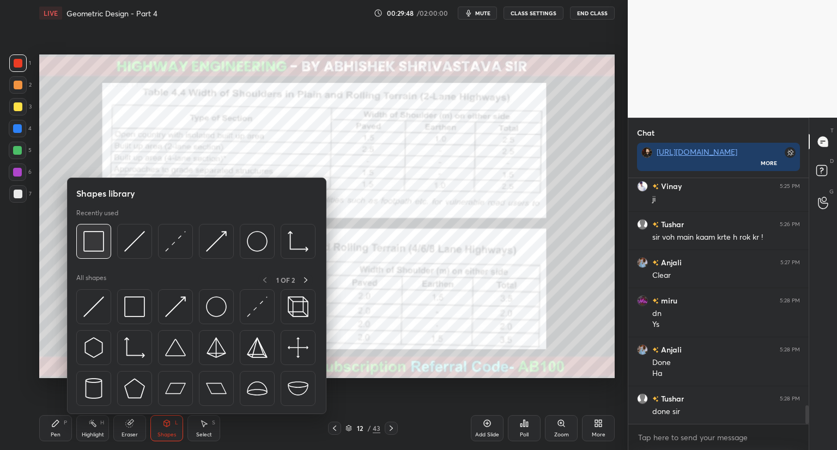
click at [98, 249] on img at bounding box center [93, 241] width 21 height 21
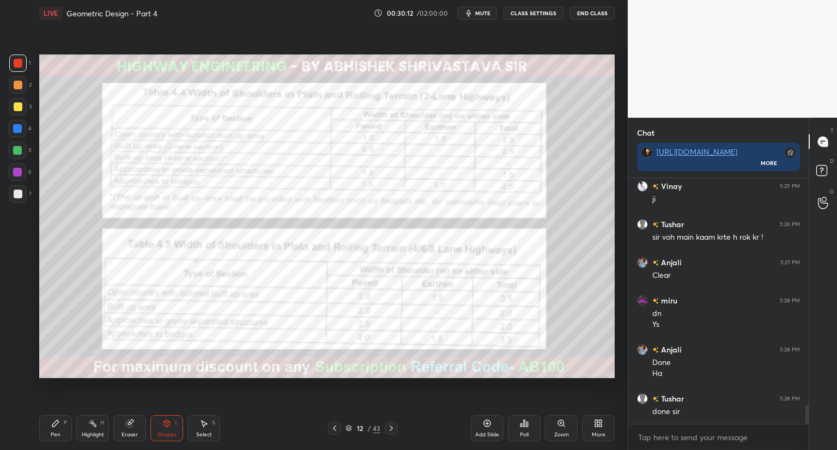
click at [53, 429] on div "Pen P" at bounding box center [55, 428] width 33 height 26
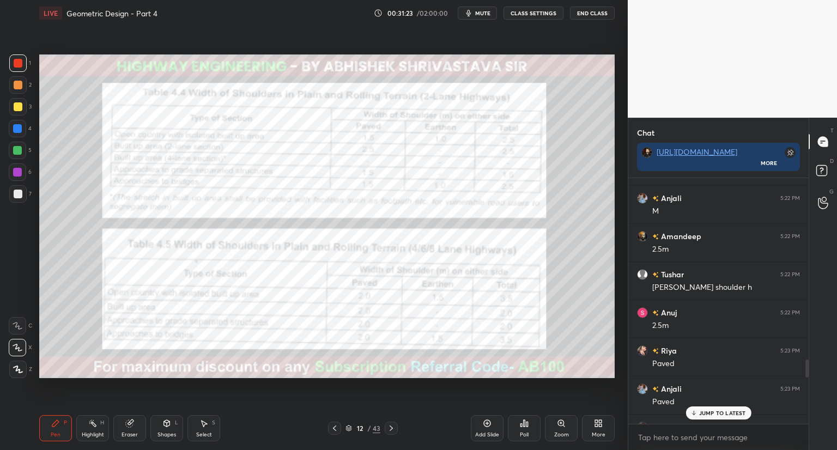
scroll to position [2484, 0]
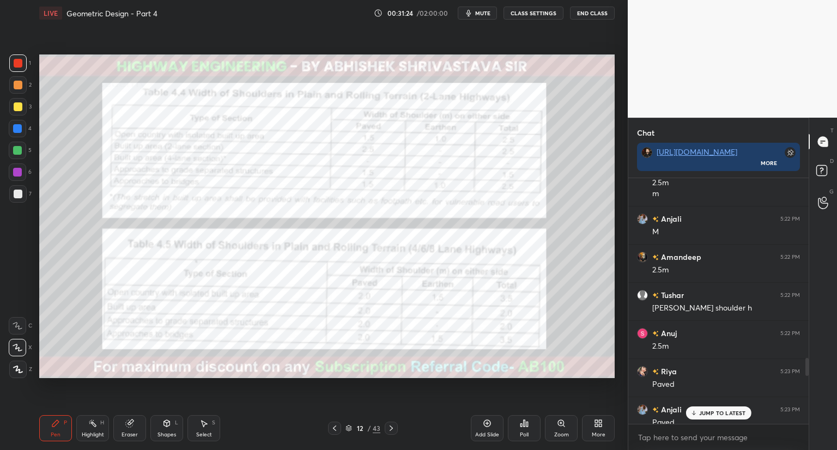
click at [719, 412] on p "JUMP TO LATEST" at bounding box center [722, 413] width 47 height 7
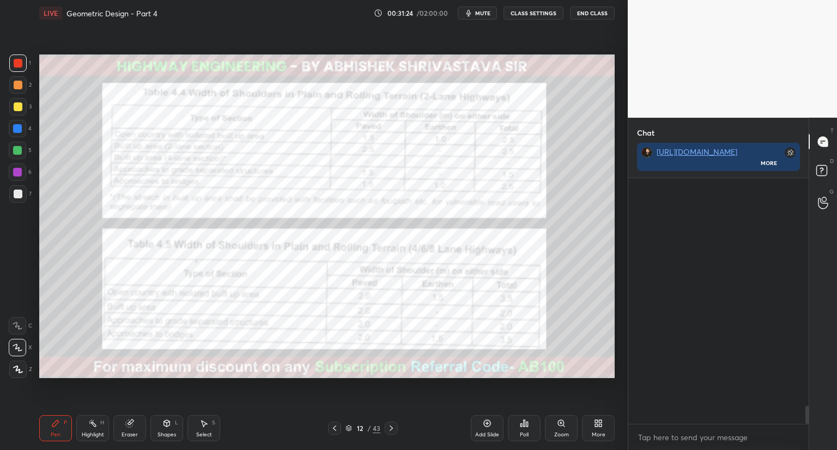
scroll to position [3149, 0]
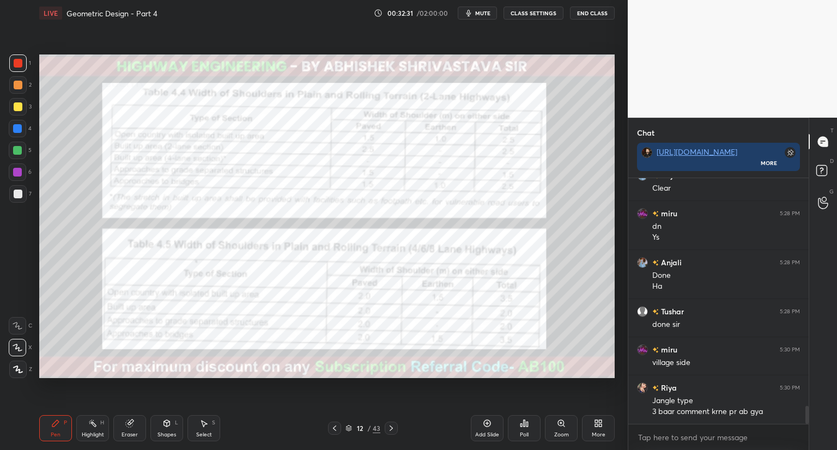
drag, startPoint x: 134, startPoint y: 421, endPoint x: 141, endPoint y: 395, distance: 27.1
click at [135, 419] on div "Eraser" at bounding box center [129, 428] width 33 height 26
click at [62, 425] on div "Pen P" at bounding box center [55, 428] width 33 height 26
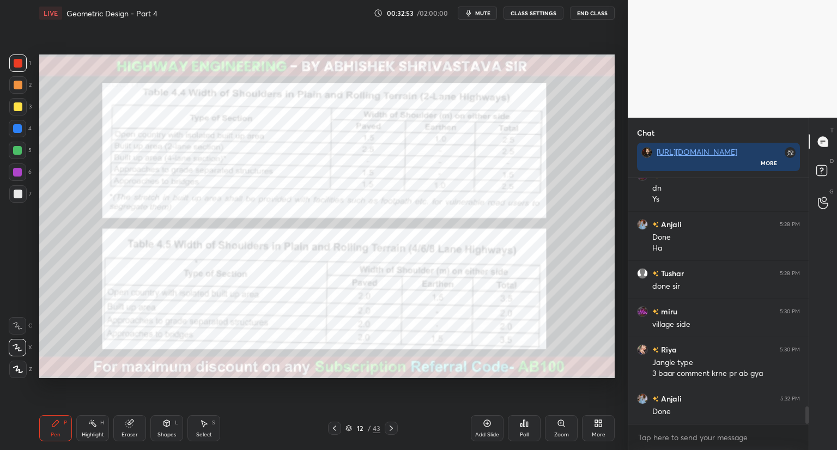
scroll to position [3225, 0]
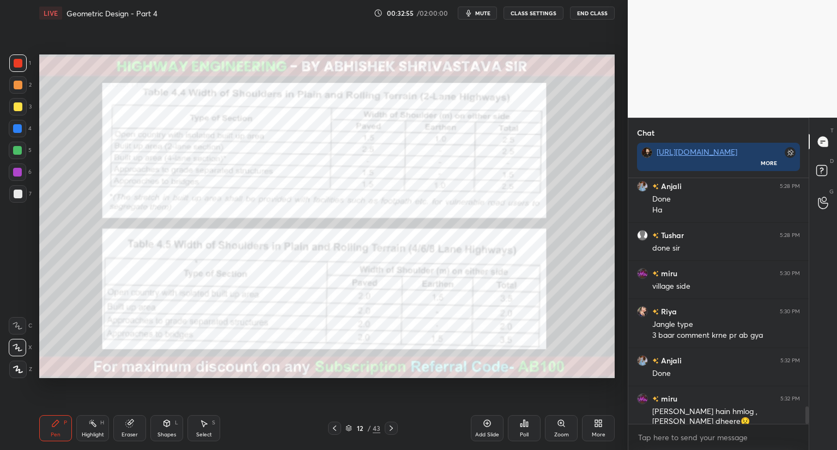
click at [562, 426] on icon at bounding box center [561, 423] width 9 height 9
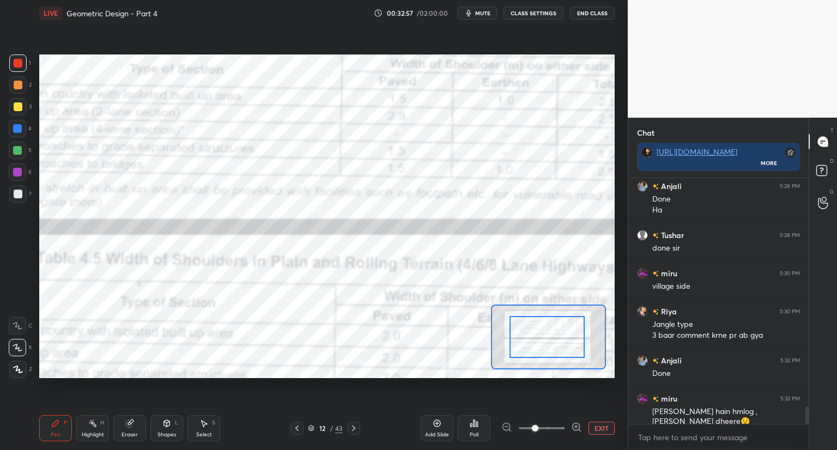
drag, startPoint x: 556, startPoint y: 349, endPoint x: 546, endPoint y: 348, distance: 10.5
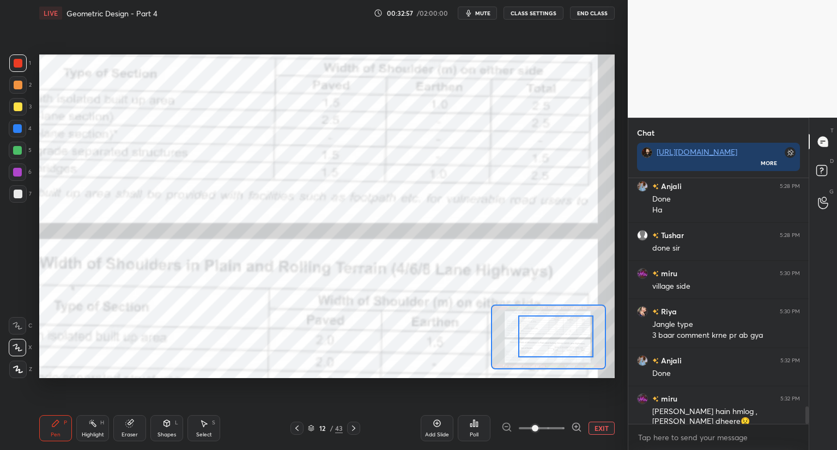
drag, startPoint x: 544, startPoint y: 348, endPoint x: 554, endPoint y: 346, distance: 9.9
click at [555, 347] on div at bounding box center [555, 336] width 75 height 42
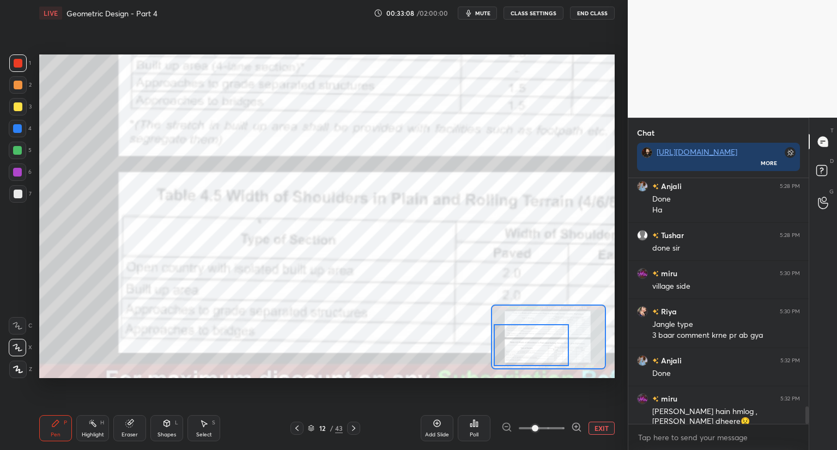
drag, startPoint x: 556, startPoint y: 340, endPoint x: 529, endPoint y: 349, distance: 28.1
click at [529, 349] on div at bounding box center [531, 345] width 75 height 42
click at [597, 426] on button "EXIT" at bounding box center [601, 428] width 26 height 13
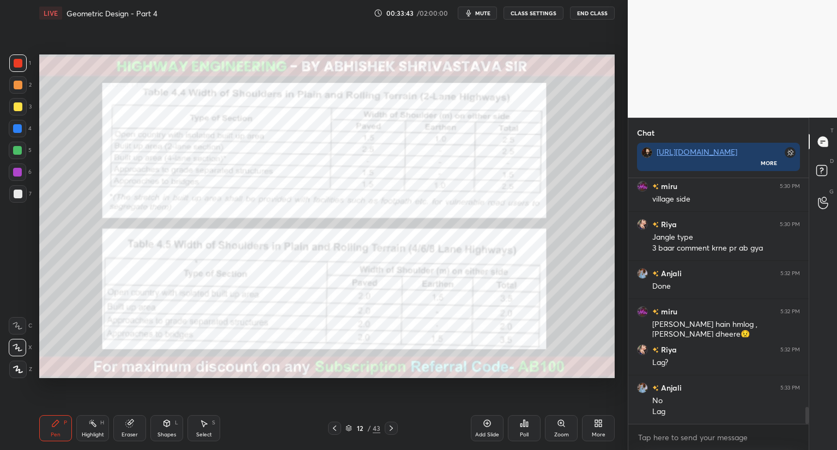
scroll to position [3351, 0]
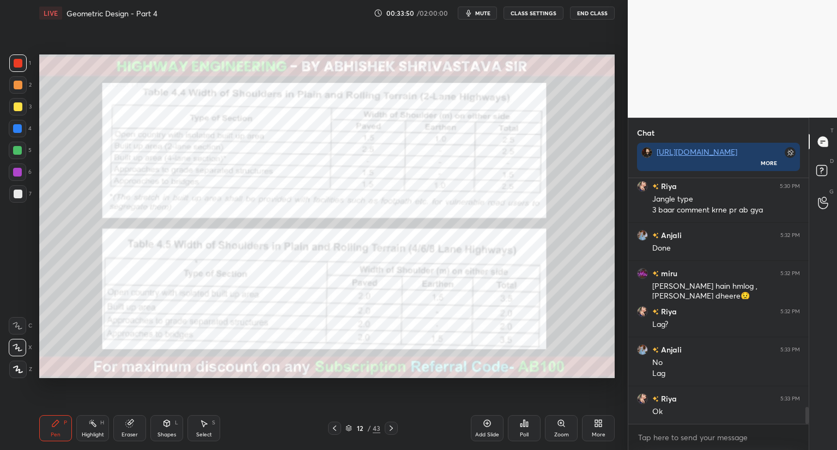
click at [163, 430] on div "Shapes L" at bounding box center [166, 428] width 33 height 26
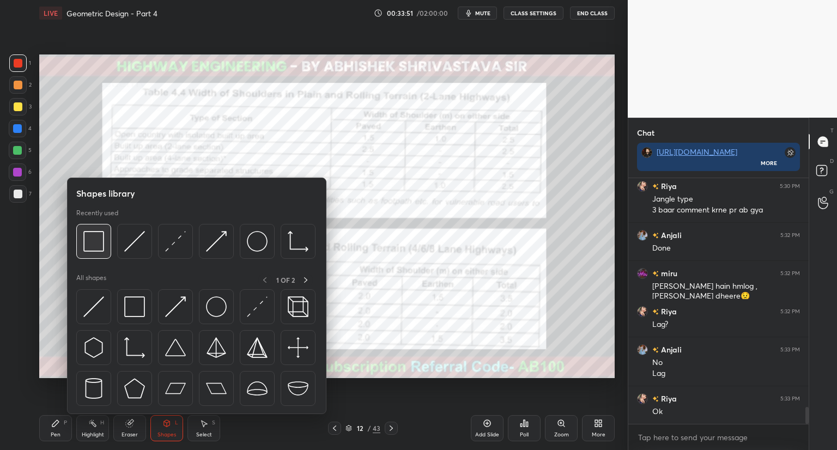
click at [101, 239] on img at bounding box center [93, 241] width 21 height 21
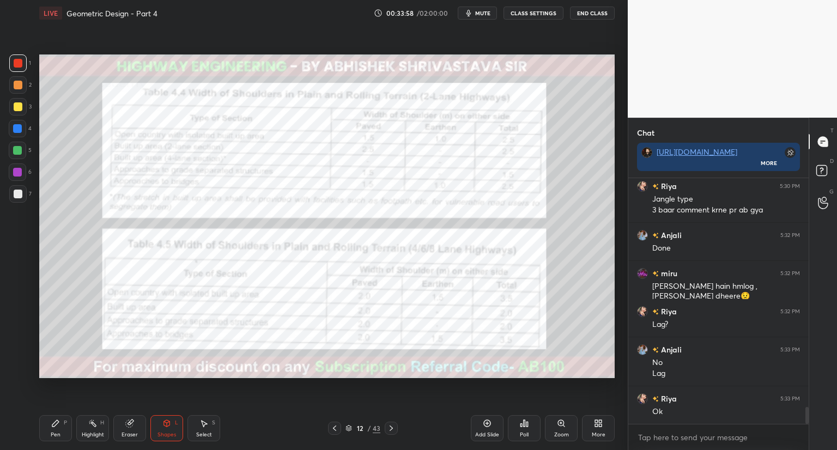
drag, startPoint x: 58, startPoint y: 424, endPoint x: 54, endPoint y: 418, distance: 7.1
click at [58, 424] on icon at bounding box center [55, 423] width 9 height 9
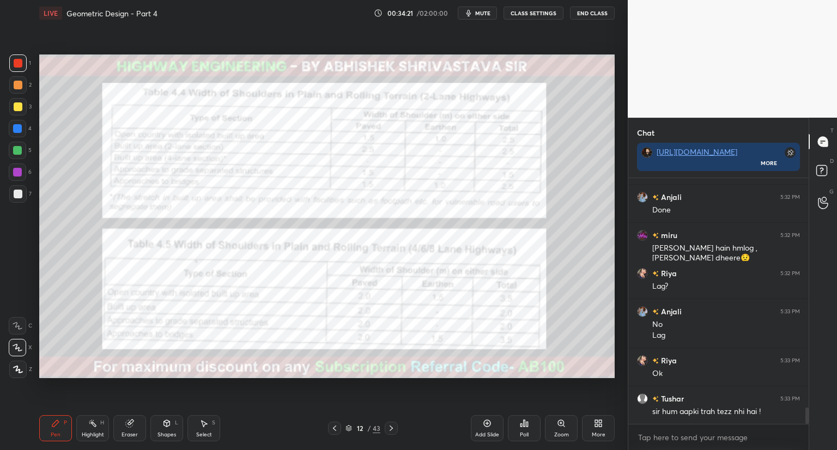
scroll to position [3427, 0]
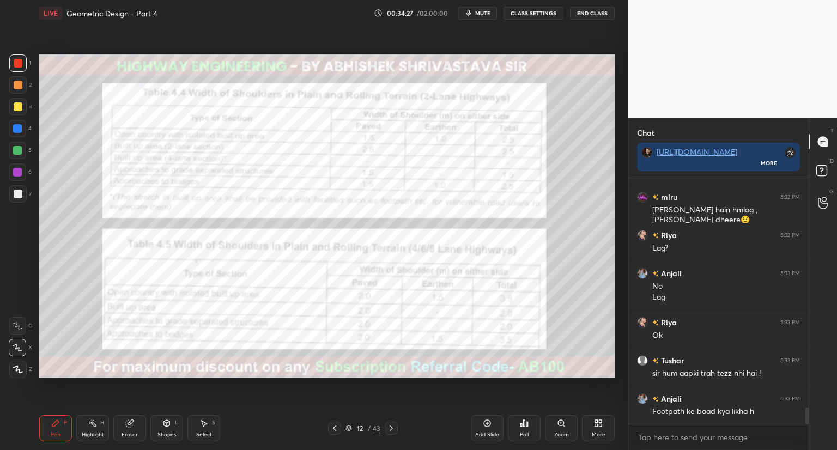
click at [558, 425] on icon at bounding box center [561, 423] width 9 height 9
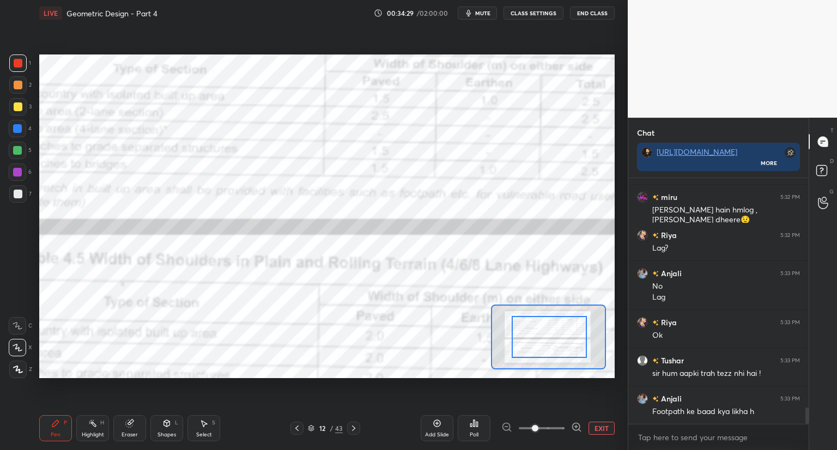
drag, startPoint x: 551, startPoint y: 354, endPoint x: 566, endPoint y: 350, distance: 14.5
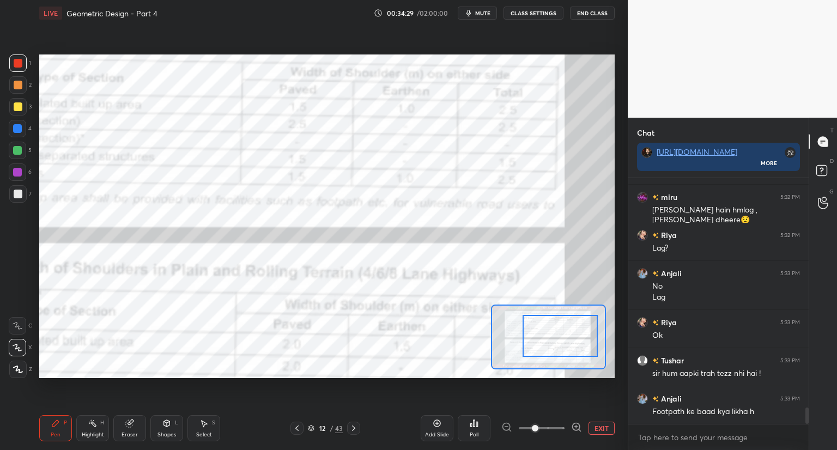
drag, startPoint x: 563, startPoint y: 354, endPoint x: 570, endPoint y: 347, distance: 10.4
click at [573, 351] on div at bounding box center [559, 336] width 75 height 42
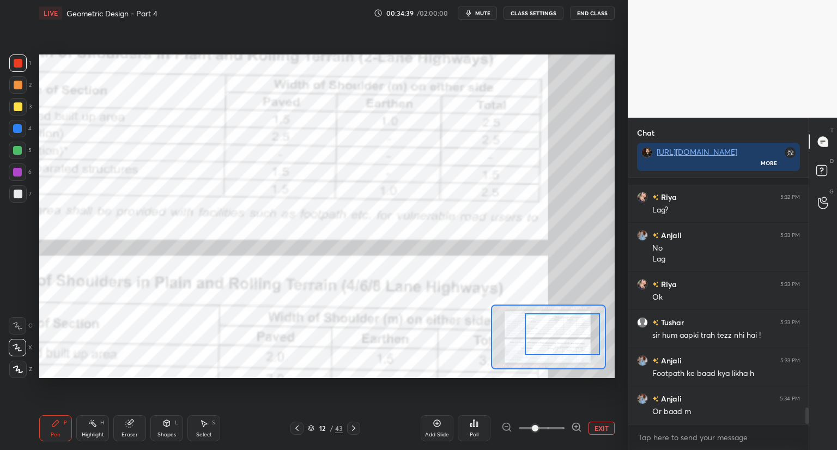
scroll to position [3513, 0]
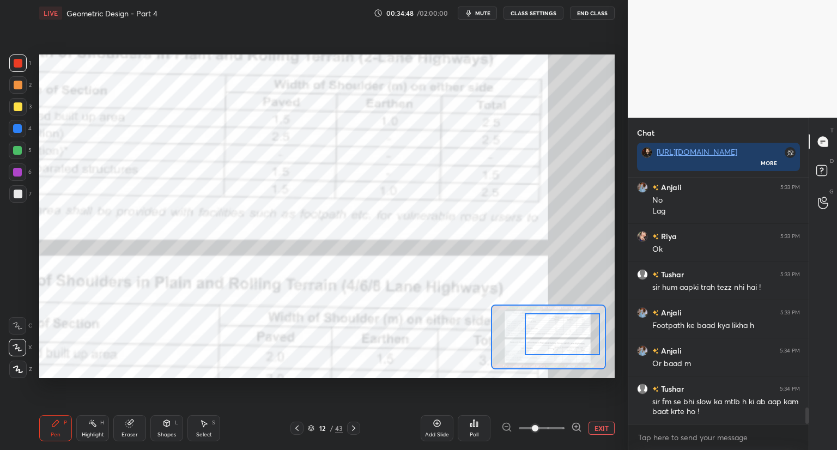
click at [600, 429] on button "EXIT" at bounding box center [601, 428] width 26 height 13
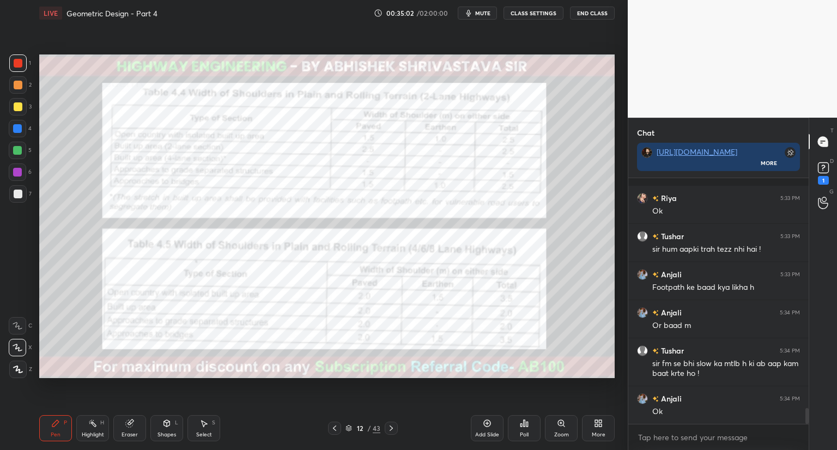
scroll to position [3598, 0]
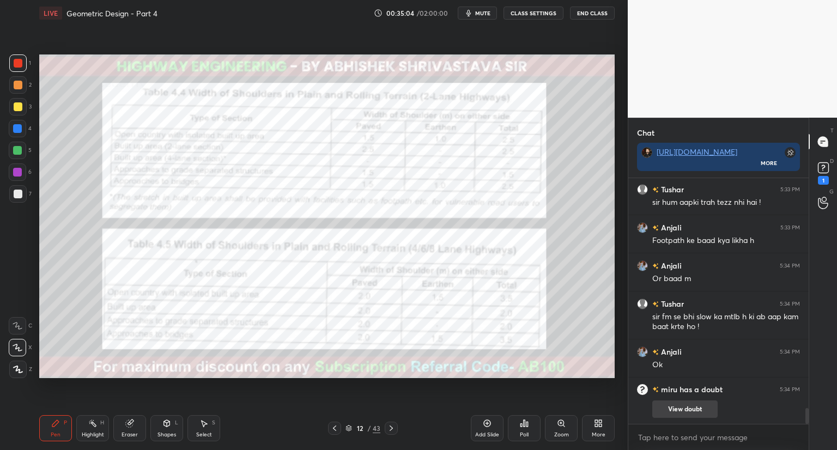
click at [706, 410] on button "View doubt" at bounding box center [684, 408] width 65 height 17
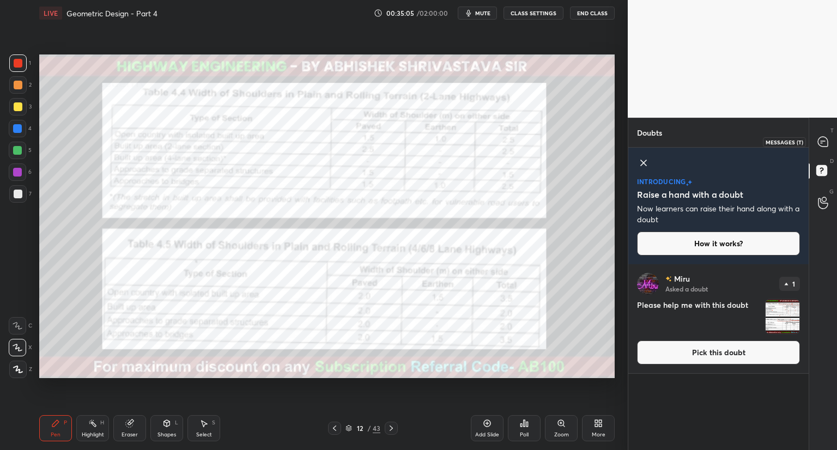
click at [820, 140] on icon at bounding box center [823, 142] width 10 height 10
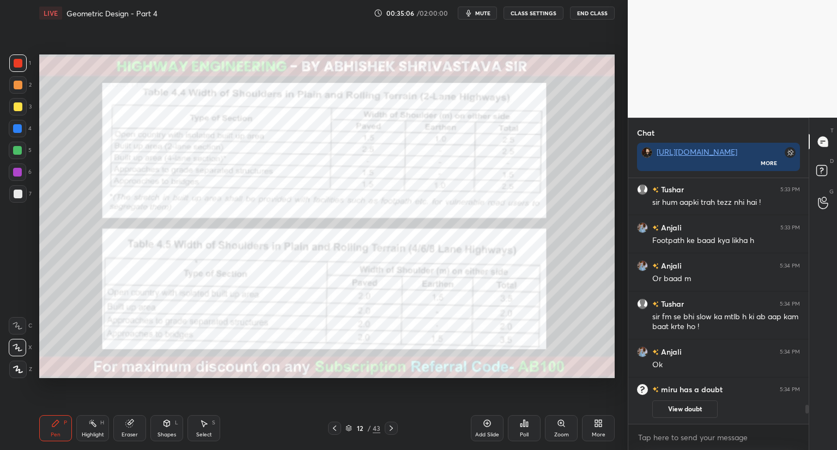
scroll to position [3, 3]
click at [473, 15] on icon "button" at bounding box center [468, 13] width 9 height 9
click at [346, 431] on div "12 / 43" at bounding box center [362, 428] width 35 height 10
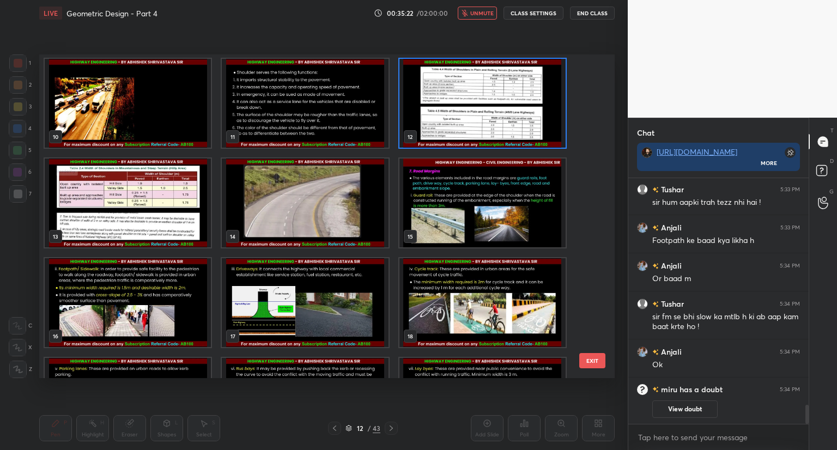
scroll to position [2922, 0]
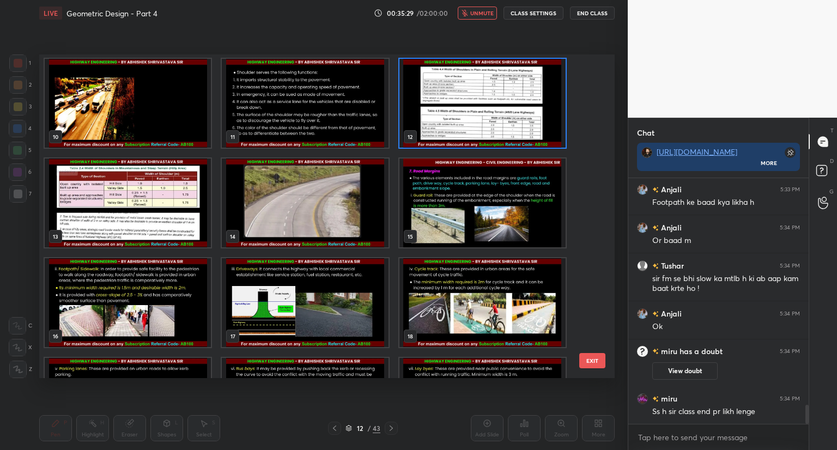
click at [538, 125] on img "grid" at bounding box center [482, 103] width 166 height 89
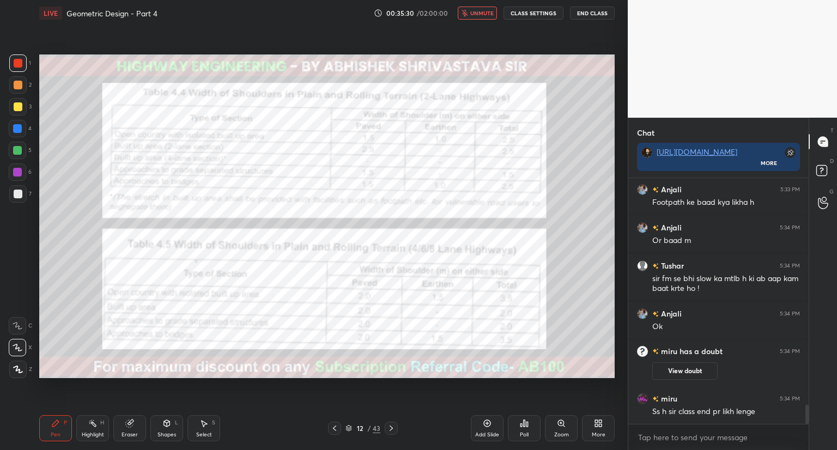
click at [541, 129] on img "grid" at bounding box center [482, 103] width 166 height 89
click at [542, 131] on img "grid" at bounding box center [482, 103] width 166 height 89
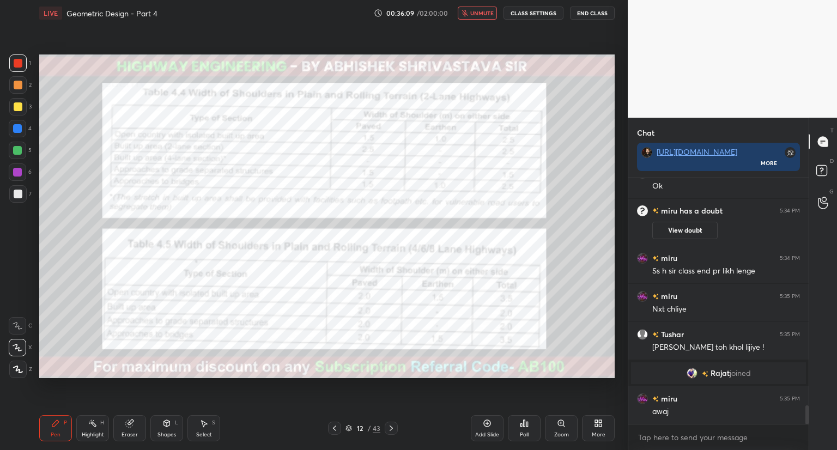
scroll to position [3013, 0]
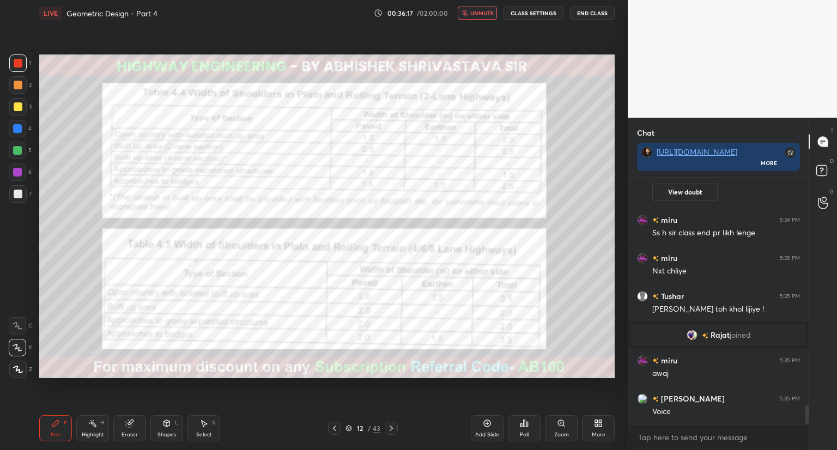
drag, startPoint x: 479, startPoint y: 13, endPoint x: 474, endPoint y: 21, distance: 9.8
click at [481, 13] on span "unmute" at bounding box center [481, 13] width 23 height 8
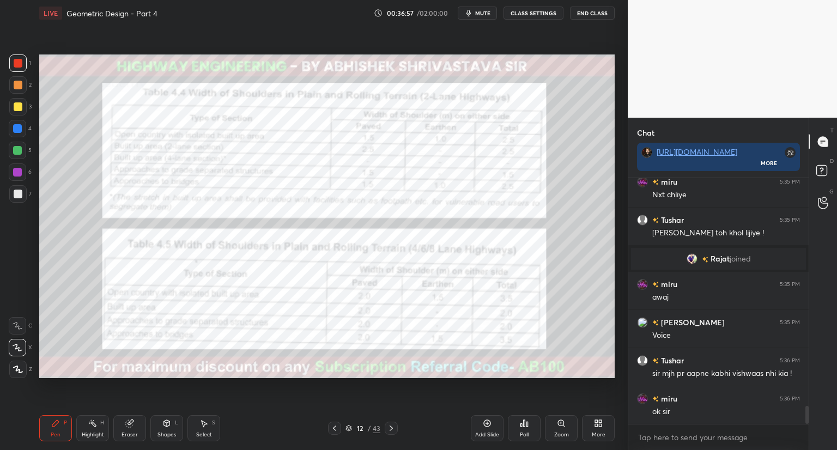
scroll to position [3127, 0]
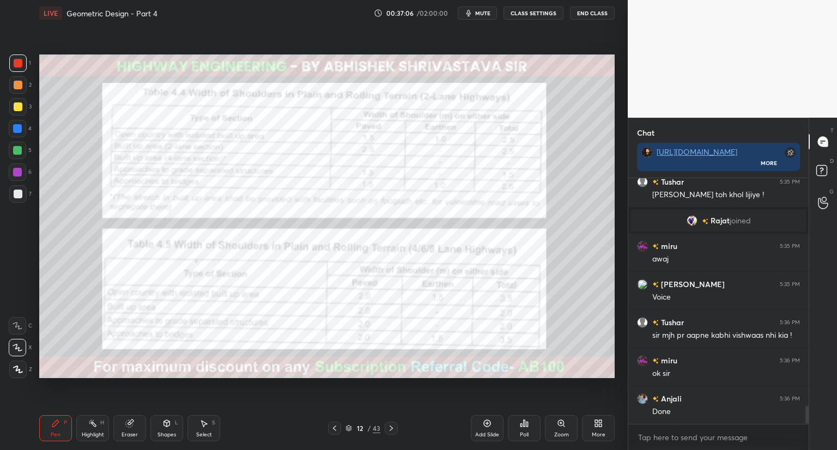
click at [563, 432] on div "Zoom" at bounding box center [561, 434] width 15 height 5
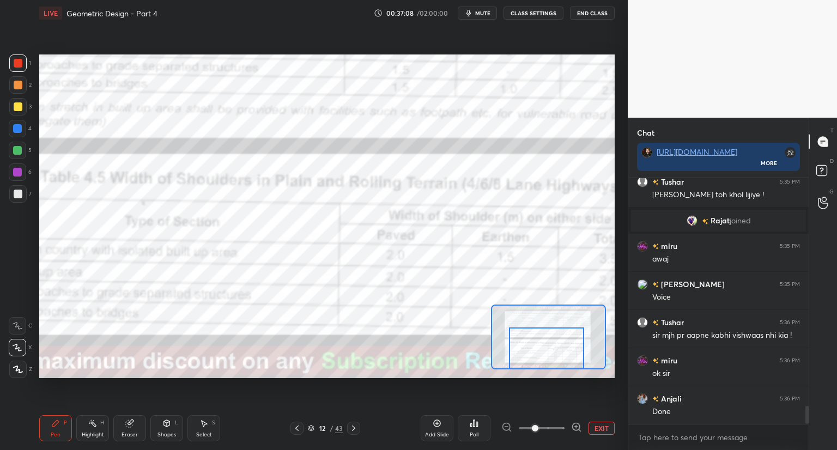
drag, startPoint x: 552, startPoint y: 351, endPoint x: 551, endPoint y: 379, distance: 27.8
click at [551, 379] on div "Setting up your live class Poll for secs No correct answer Start poll" at bounding box center [327, 216] width 584 height 380
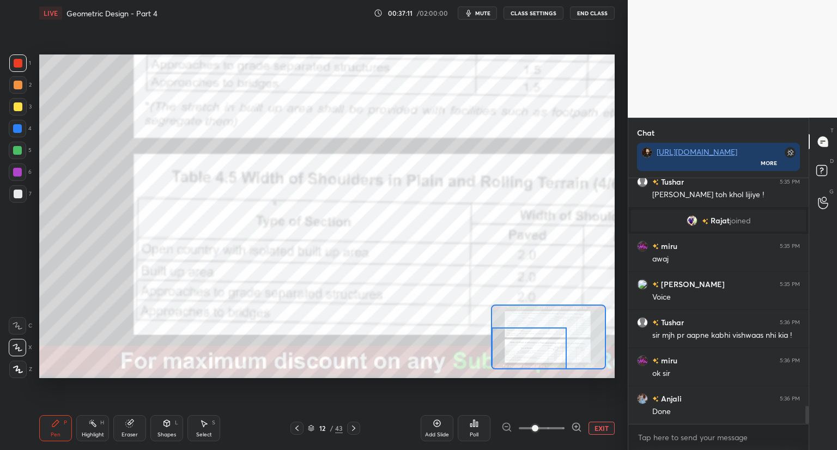
drag, startPoint x: 552, startPoint y: 358, endPoint x: 532, endPoint y: 367, distance: 22.5
click at [532, 367] on div at bounding box center [528, 348] width 75 height 42
drag, startPoint x: 568, startPoint y: 440, endPoint x: 580, endPoint y: 431, distance: 14.8
click at [570, 440] on div "Add Slide Poll EXIT" at bounding box center [518, 428] width 194 height 61
click at [551, 427] on span at bounding box center [542, 428] width 46 height 16
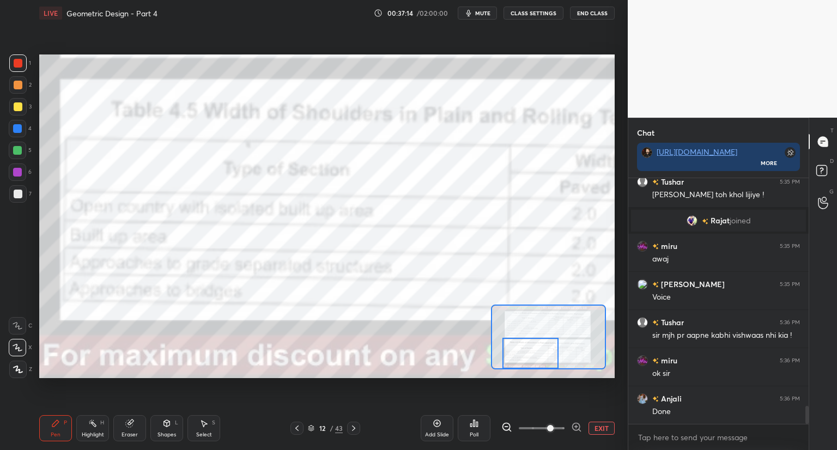
drag, startPoint x: 544, startPoint y: 341, endPoint x: 544, endPoint y: 358, distance: 17.4
click at [544, 361] on div at bounding box center [530, 353] width 57 height 31
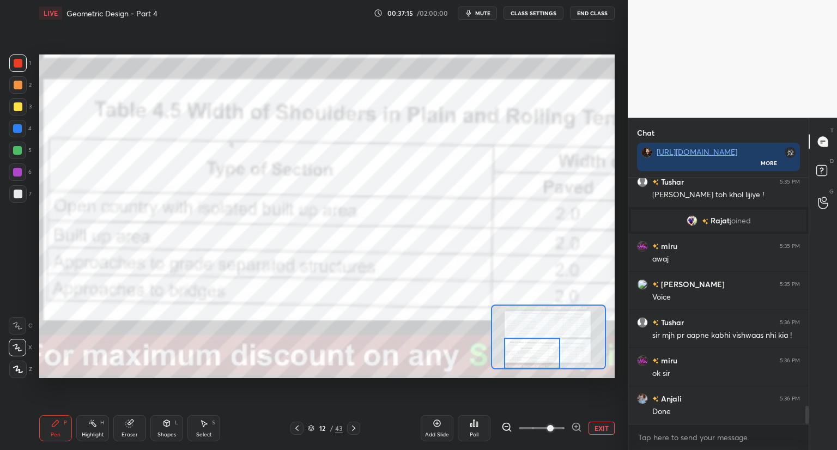
click at [547, 351] on div at bounding box center [532, 353] width 57 height 31
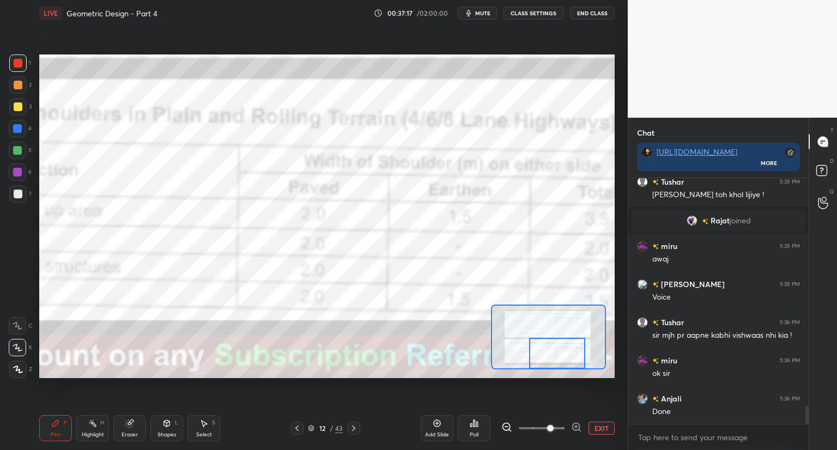
drag, startPoint x: 544, startPoint y: 347, endPoint x: 569, endPoint y: 357, distance: 26.9
click at [569, 357] on div at bounding box center [557, 353] width 57 height 31
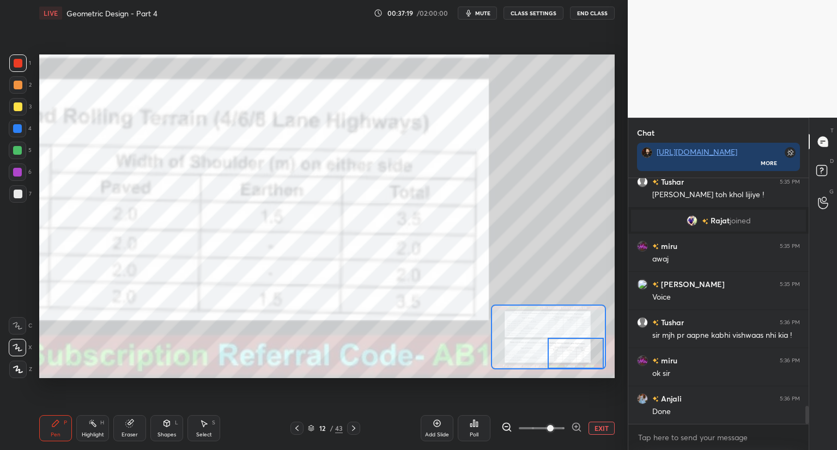
drag, startPoint x: 552, startPoint y: 338, endPoint x: 569, endPoint y: 340, distance: 16.5
click at [571, 340] on div at bounding box center [576, 353] width 57 height 31
click at [594, 429] on button "EXIT" at bounding box center [601, 428] width 26 height 13
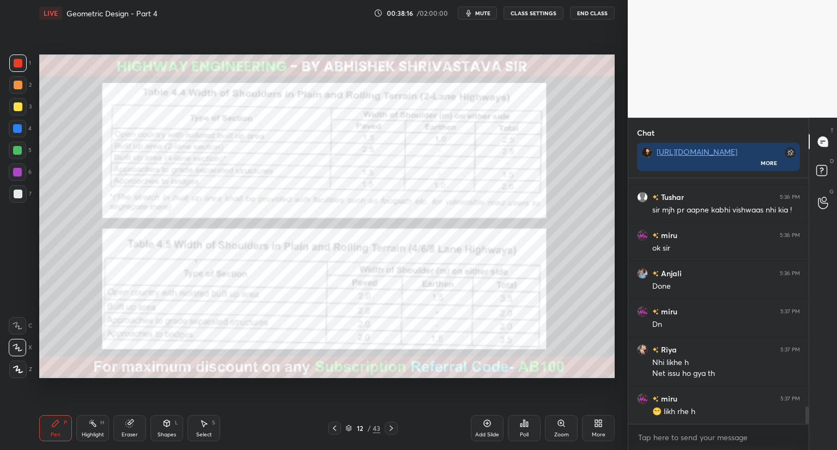
scroll to position [3291, 0]
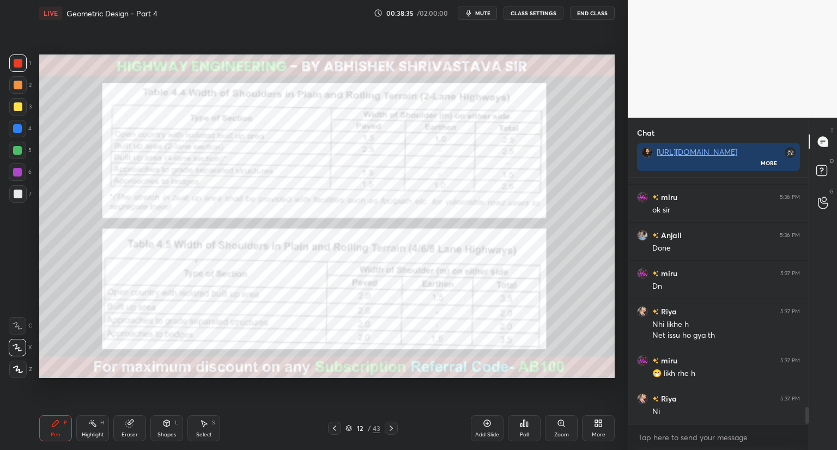
click at [135, 432] on div "Eraser" at bounding box center [129, 428] width 33 height 26
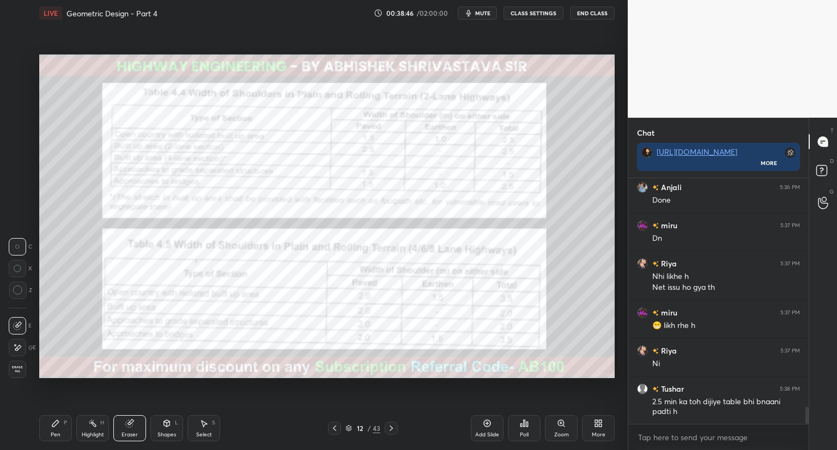
click at [55, 432] on div "Pen" at bounding box center [56, 434] width 10 height 5
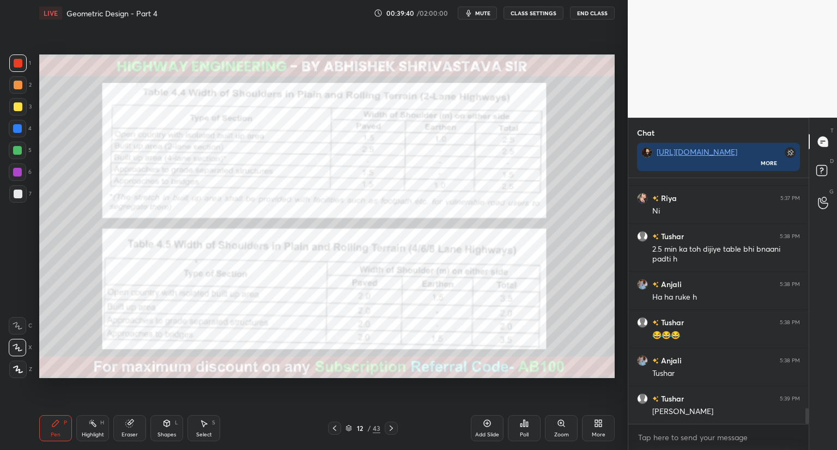
scroll to position [3529, 0]
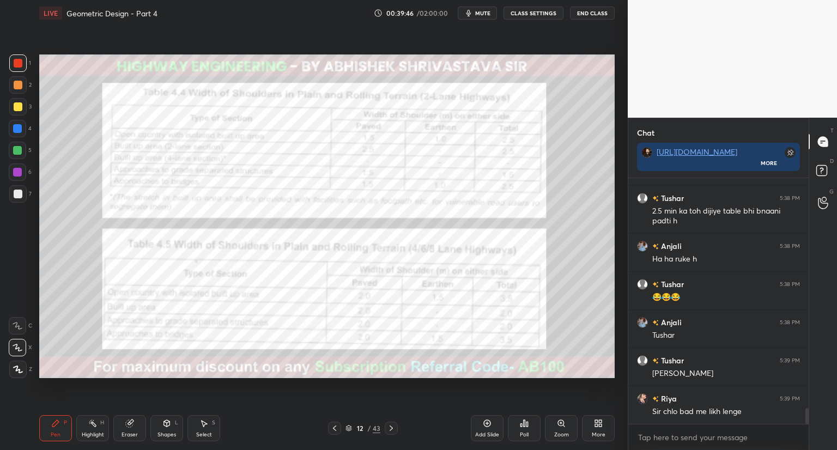
click at [388, 430] on icon at bounding box center [391, 428] width 9 height 9
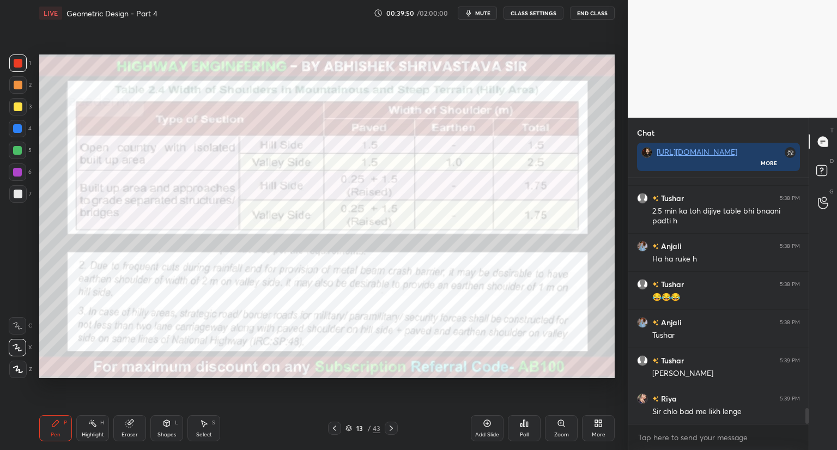
click at [166, 427] on div "Shapes L" at bounding box center [166, 428] width 33 height 26
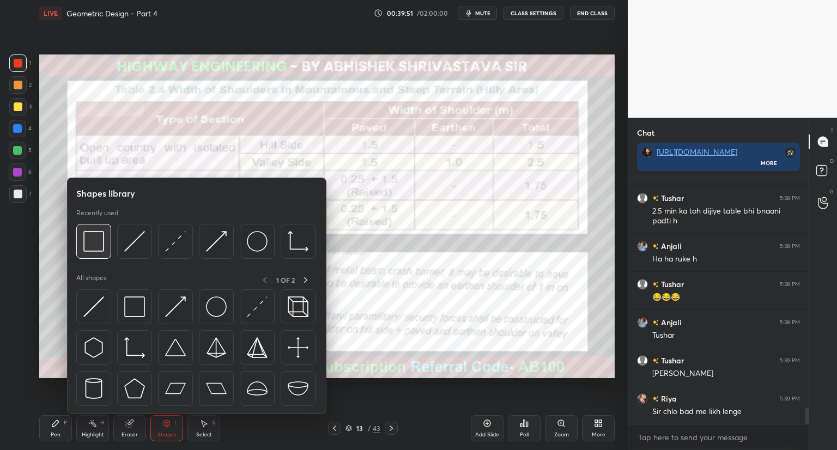
click at [100, 242] on img at bounding box center [93, 241] width 21 height 21
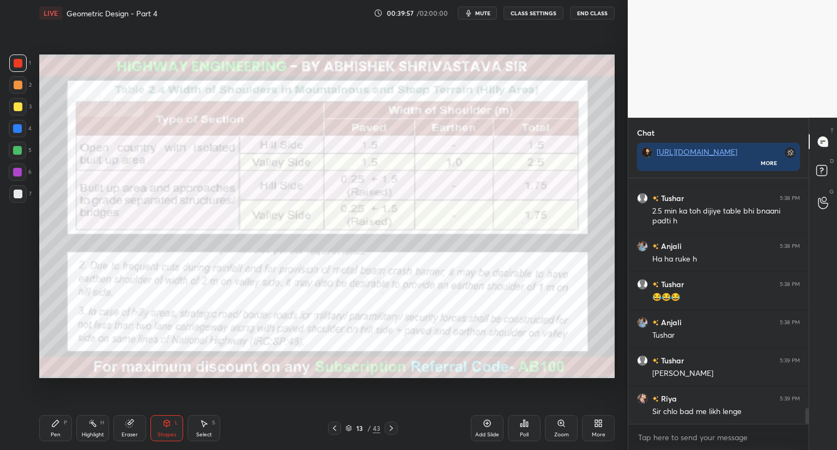
click at [58, 434] on div "Pen" at bounding box center [56, 434] width 10 height 5
click at [351, 430] on icon at bounding box center [348, 428] width 7 height 7
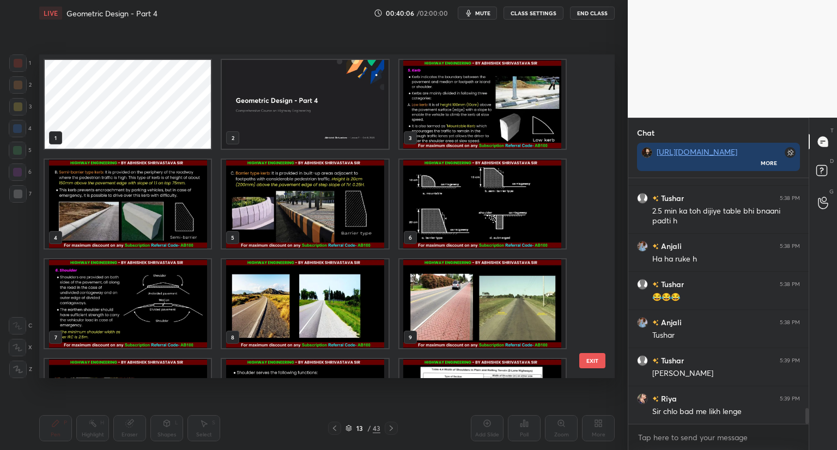
scroll to position [320, 570]
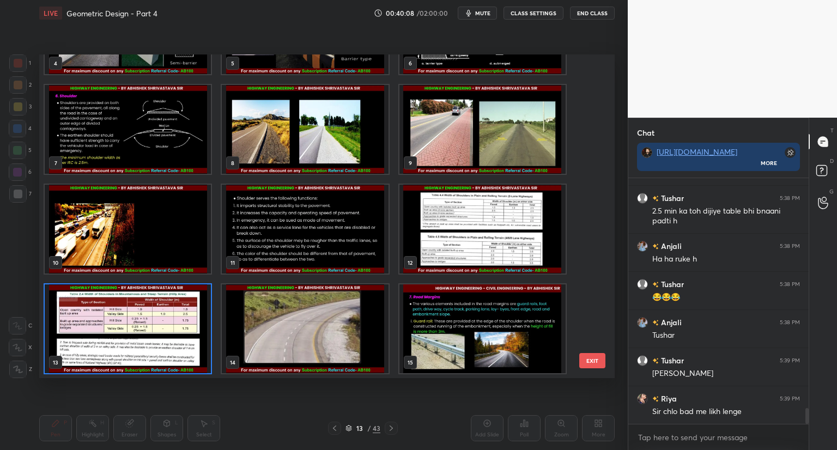
click at [346, 429] on icon at bounding box center [348, 428] width 7 height 7
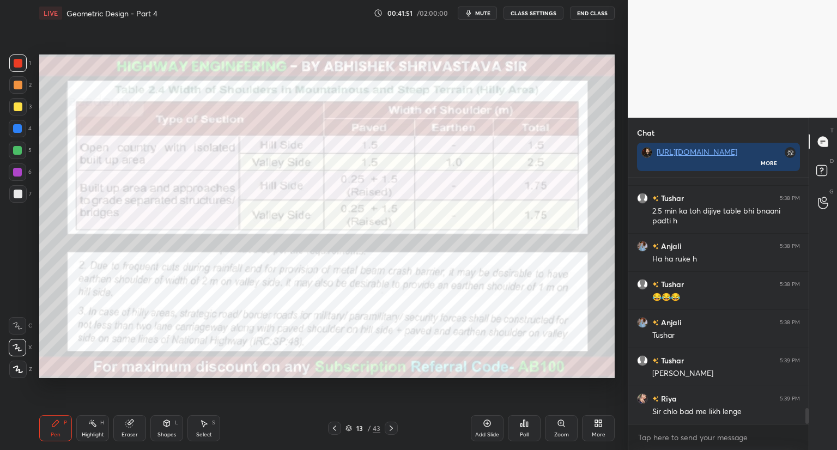
drag, startPoint x: 165, startPoint y: 431, endPoint x: 167, endPoint y: 418, distance: 12.6
click at [166, 429] on div "Shapes L" at bounding box center [166, 428] width 33 height 26
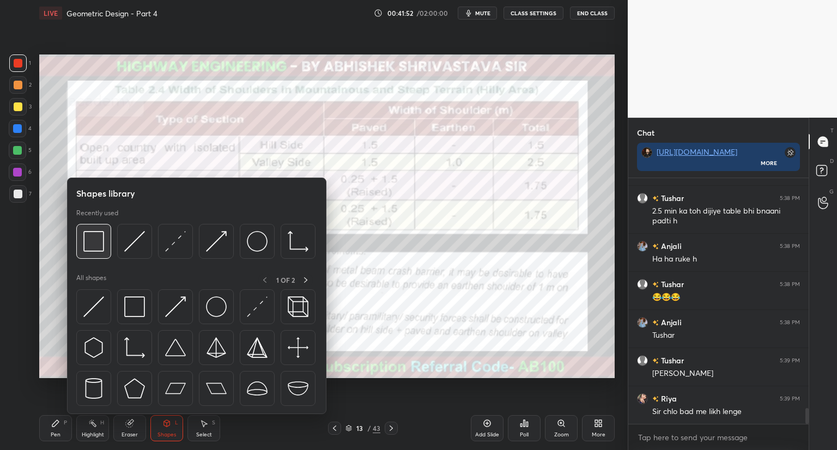
click at [100, 244] on img at bounding box center [93, 241] width 21 height 21
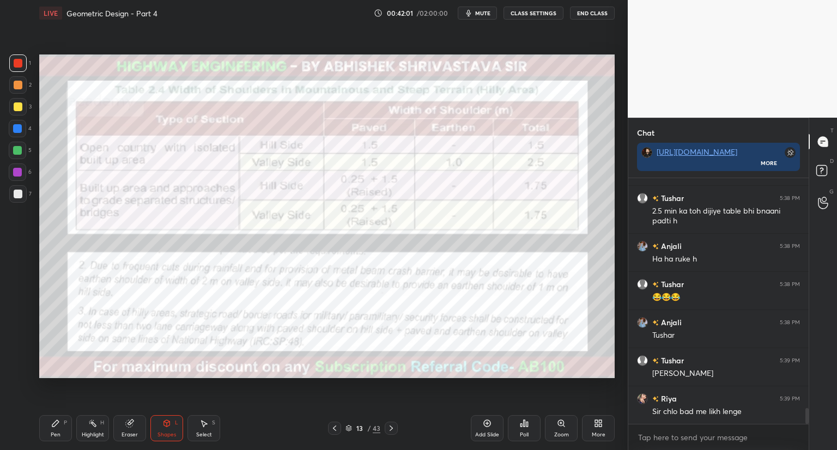
click at [58, 425] on icon at bounding box center [55, 423] width 9 height 9
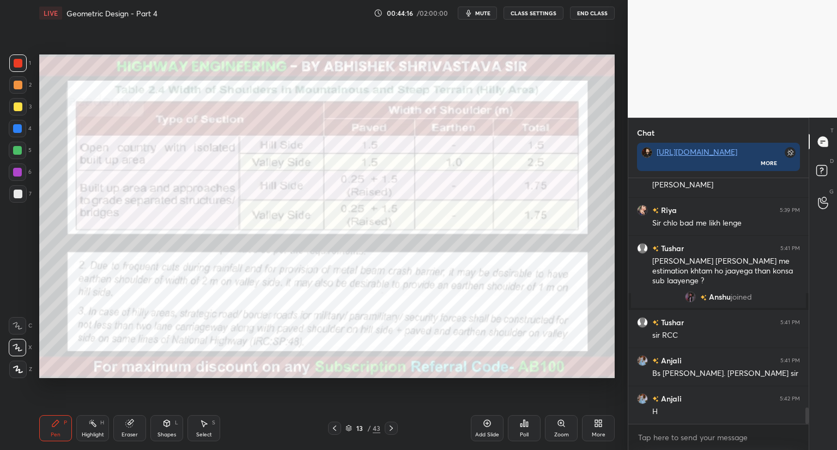
scroll to position [3498, 0]
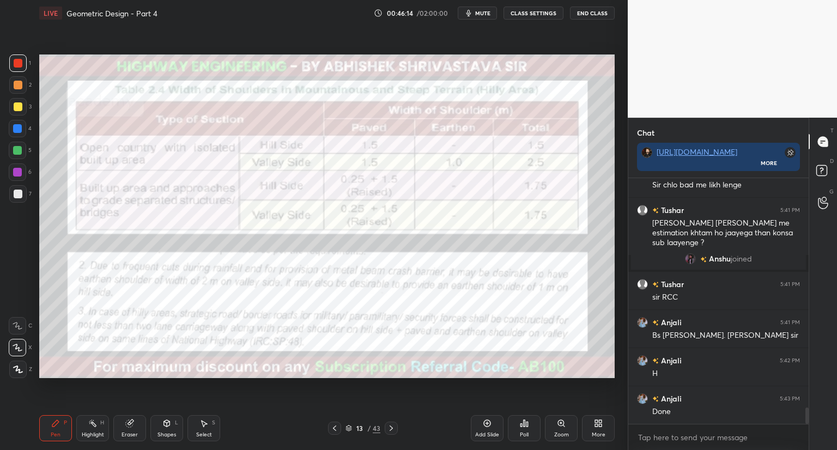
click at [128, 428] on div "Eraser" at bounding box center [129, 428] width 33 height 26
click at [52, 432] on div "Pen" at bounding box center [56, 434] width 10 height 5
click at [349, 427] on icon at bounding box center [348, 428] width 7 height 7
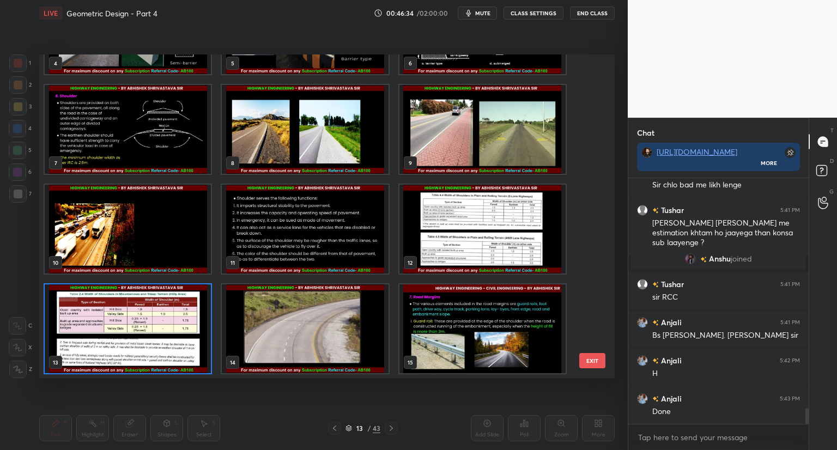
scroll to position [3536, 0]
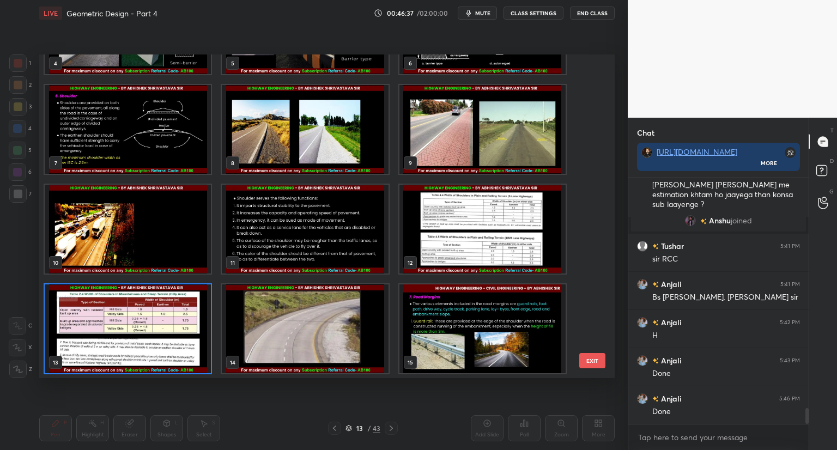
click at [301, 342] on img "grid" at bounding box center [305, 328] width 166 height 89
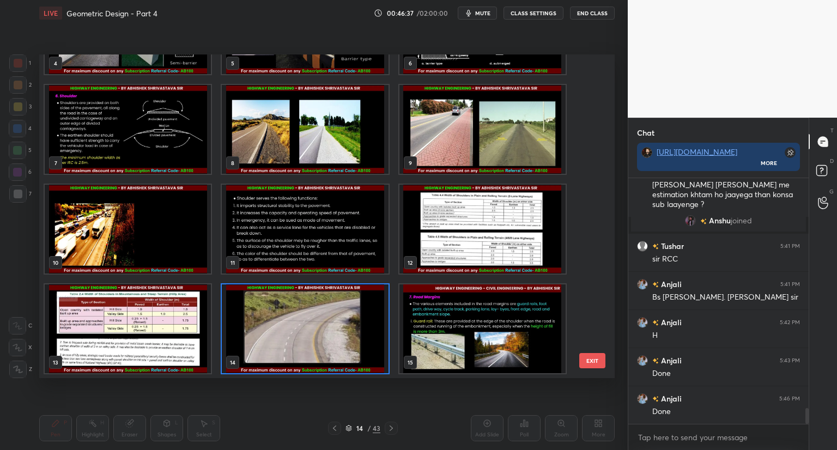
click at [301, 342] on img "grid" at bounding box center [305, 328] width 166 height 89
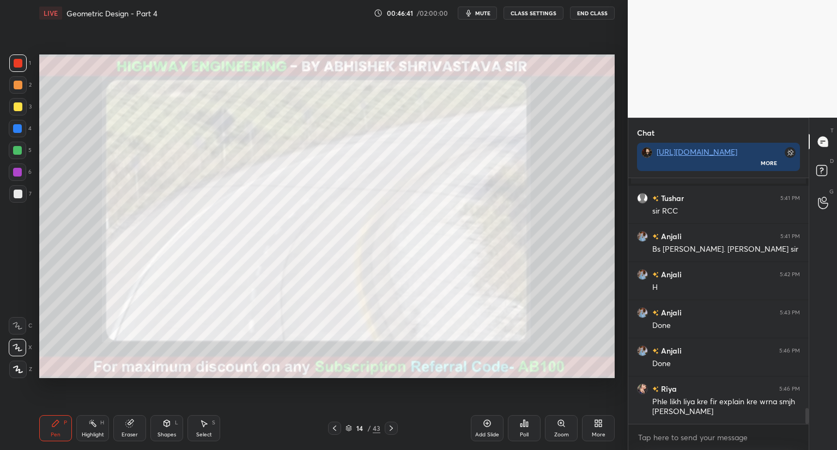
scroll to position [3622, 0]
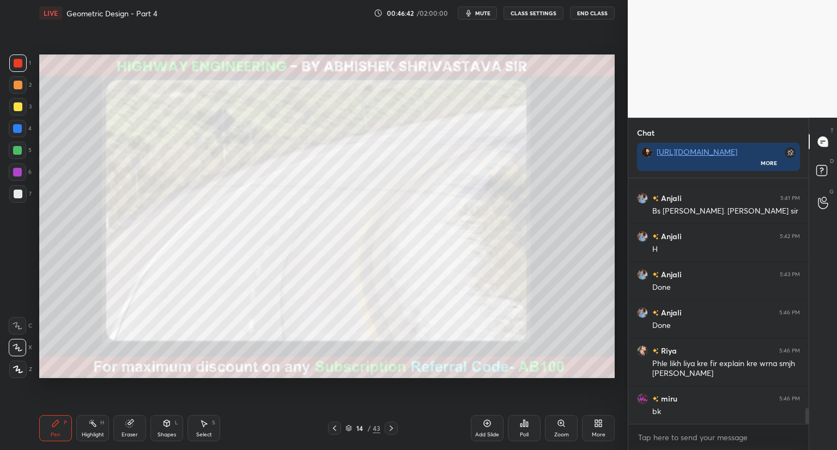
drag, startPoint x: 24, startPoint y: 105, endPoint x: 33, endPoint y: 105, distance: 8.7
click at [27, 105] on div "3" at bounding box center [20, 106] width 22 height 17
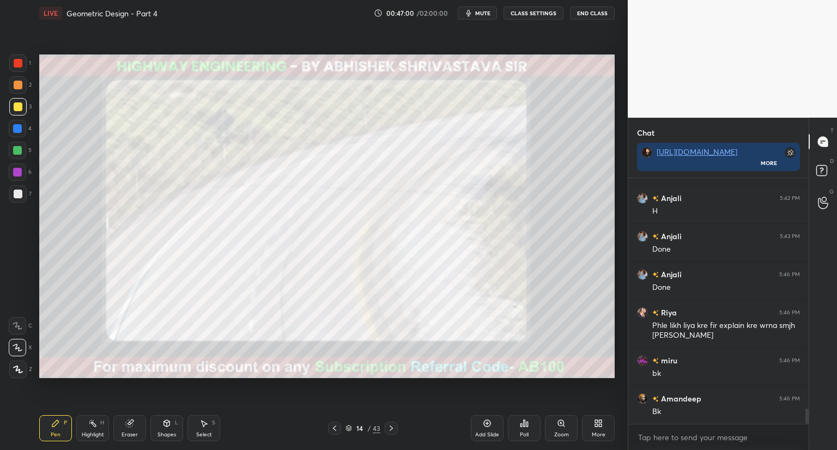
click at [336, 426] on icon at bounding box center [334, 428] width 9 height 9
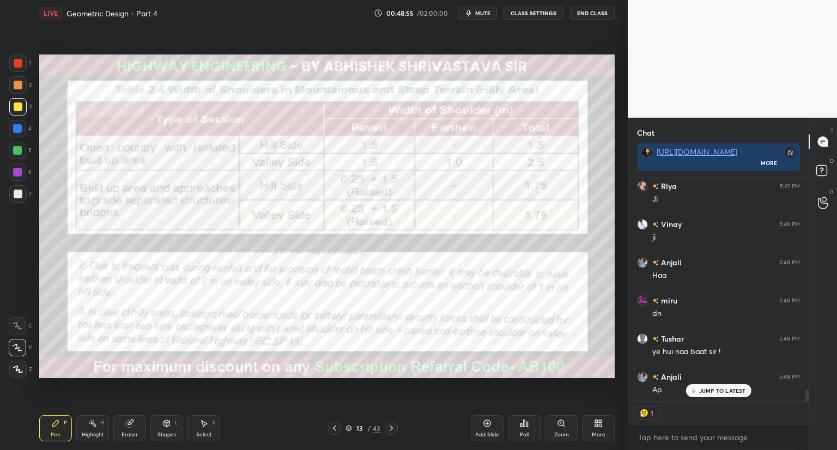
scroll to position [3960, 0]
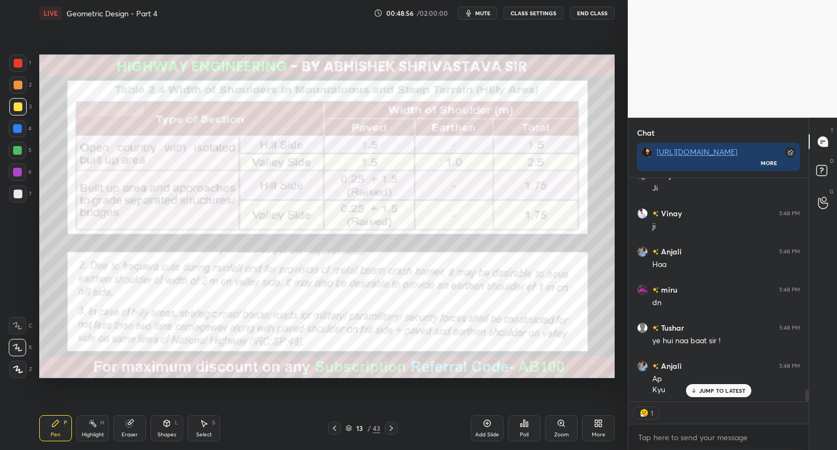
click at [700, 385] on div "JUMP TO LATEST" at bounding box center [717, 390] width 65 height 13
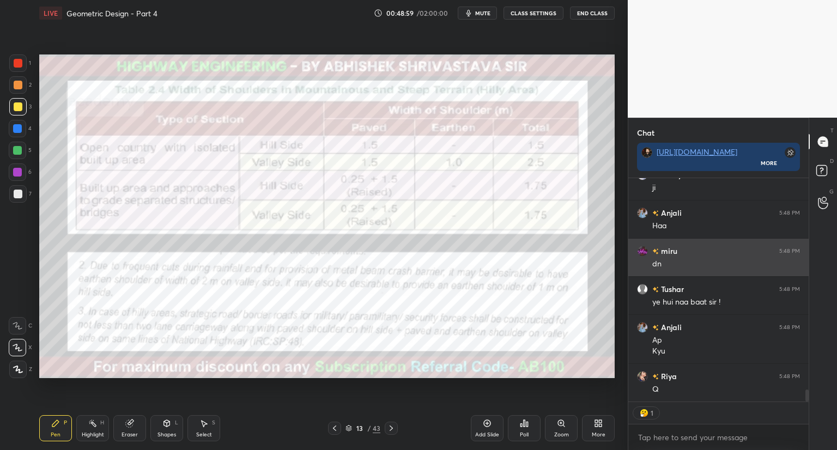
scroll to position [4036, 0]
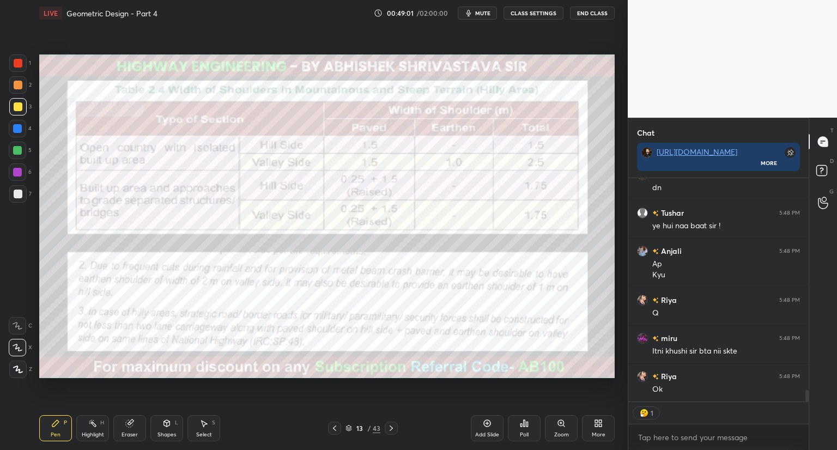
click at [695, 386] on div "Ok" at bounding box center [726, 389] width 148 height 11
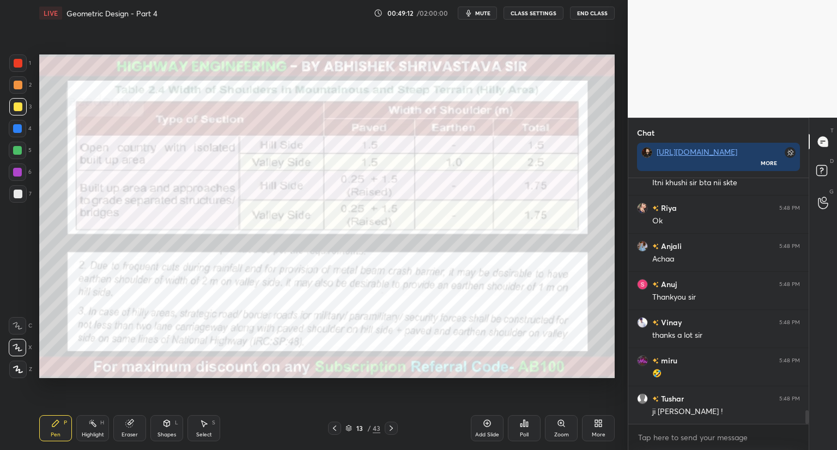
scroll to position [4281, 0]
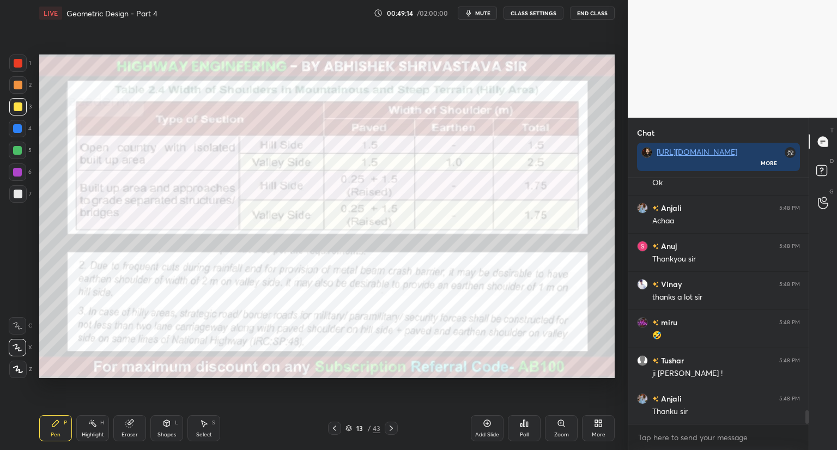
click at [596, 15] on button "End Class" at bounding box center [592, 13] width 45 height 13
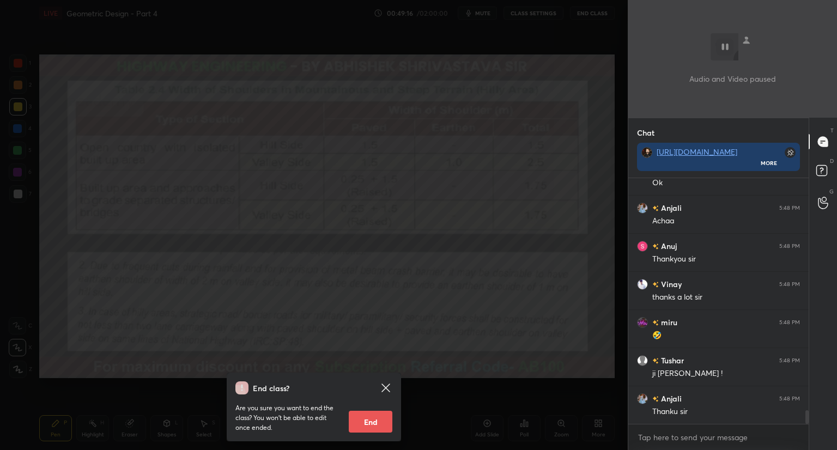
click at [384, 389] on icon at bounding box center [385, 388] width 8 height 8
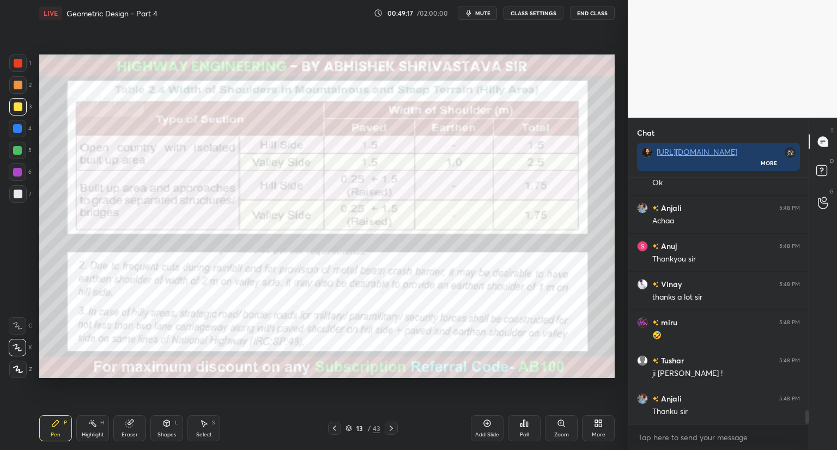
scroll to position [4319, 0]
click at [596, 16] on button "End Class" at bounding box center [592, 13] width 45 height 13
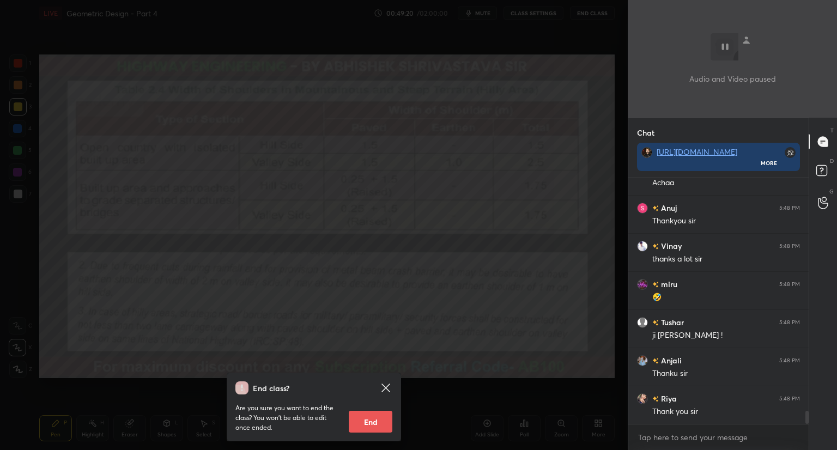
click at [367, 414] on button "End" at bounding box center [371, 422] width 44 height 22
type textarea "x"
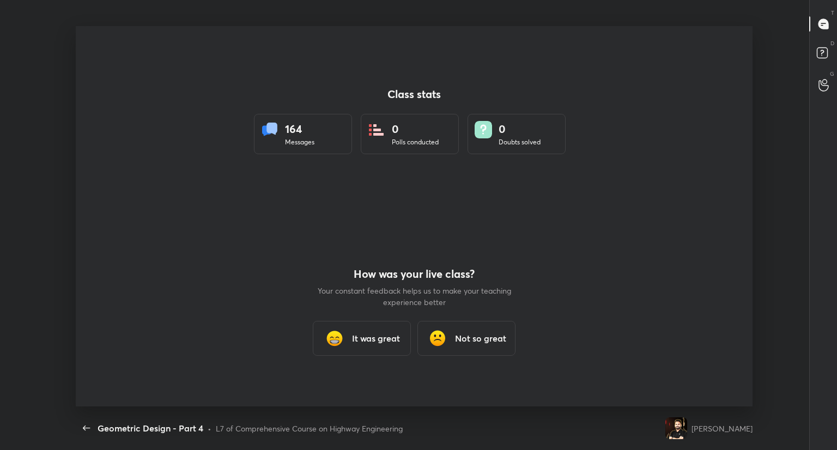
scroll to position [0, 0]
click at [353, 348] on div "It was great" at bounding box center [362, 338] width 98 height 35
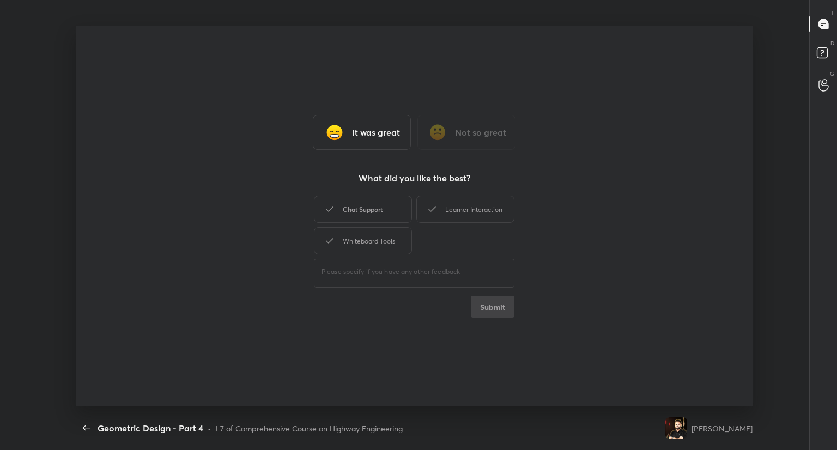
click at [386, 214] on div "Chat Support" at bounding box center [363, 209] width 98 height 27
click at [423, 215] on div "Learner Interaction" at bounding box center [465, 209] width 98 height 27
click at [390, 238] on div "Whiteboard Tools" at bounding box center [363, 240] width 98 height 27
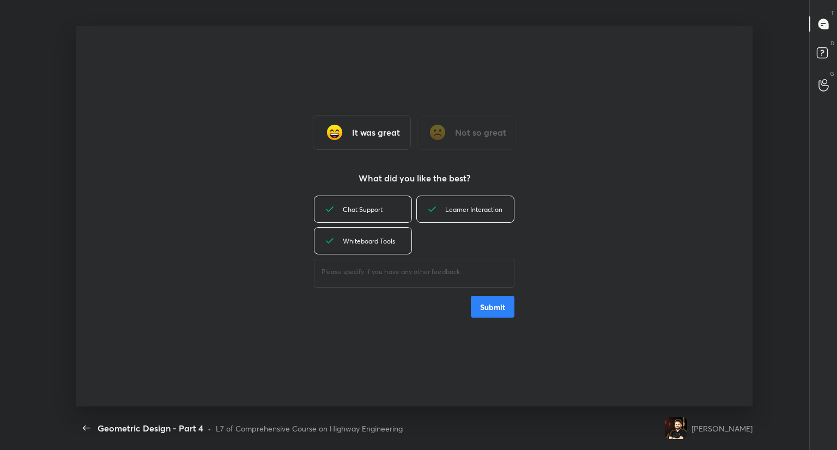
click at [480, 306] on button "Submit" at bounding box center [493, 307] width 44 height 22
